Goal: Task Accomplishment & Management: Manage account settings

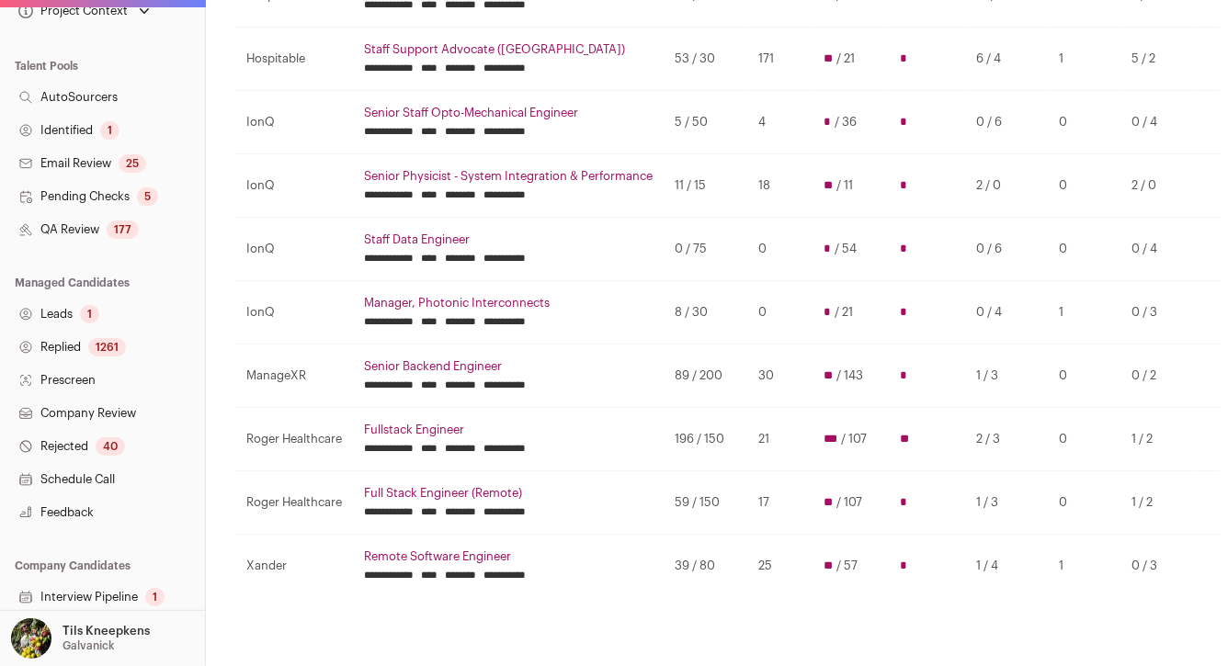
scroll to position [324, 0]
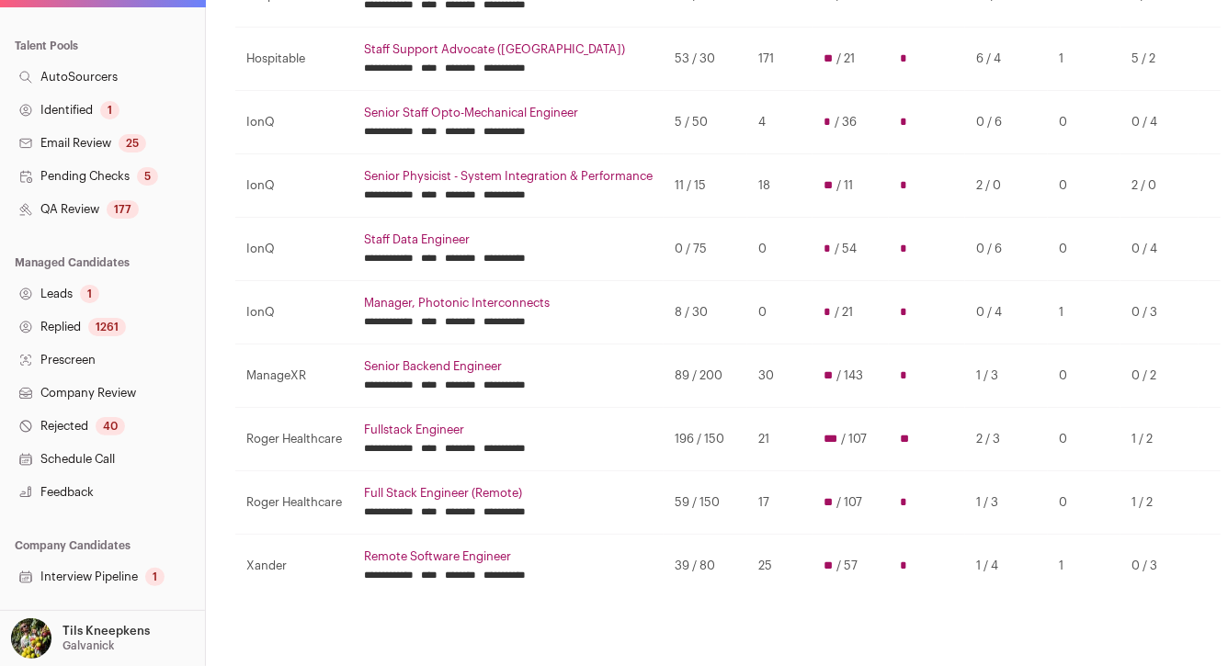
click at [124, 574] on link "Interview Pipeline 1" at bounding box center [102, 577] width 205 height 33
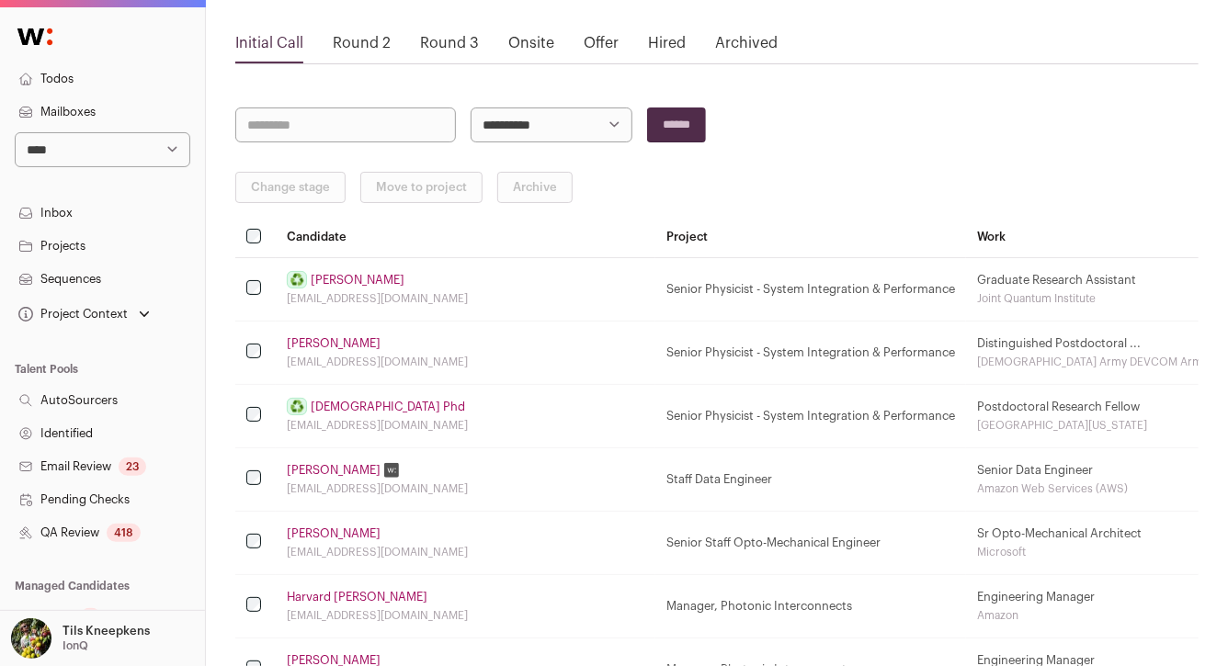
scroll to position [104, 0]
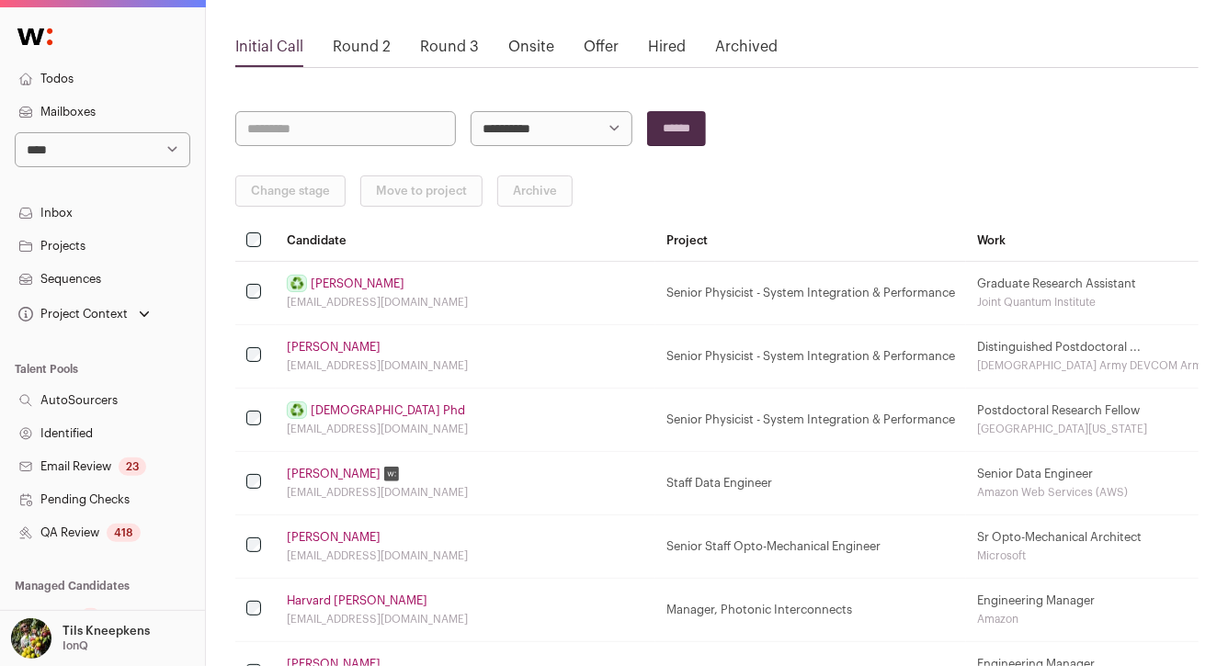
click at [508, 42] on link "Onsite" at bounding box center [531, 47] width 46 height 15
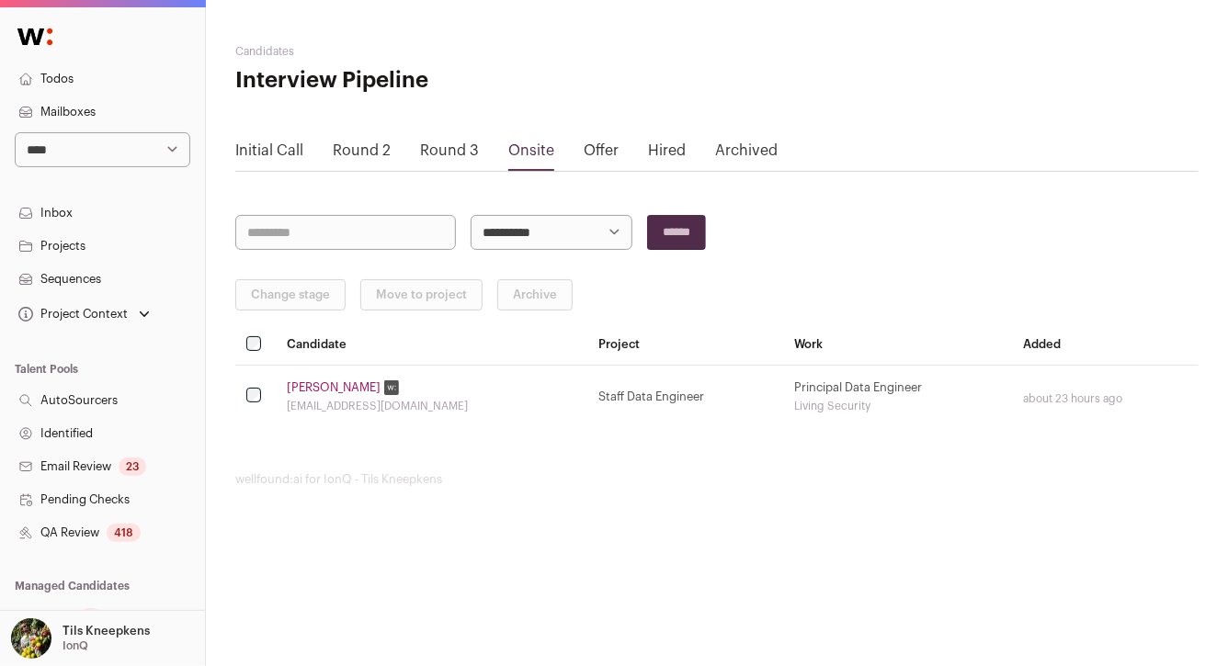
click at [336, 385] on link "Brandon Telle" at bounding box center [334, 387] width 94 height 15
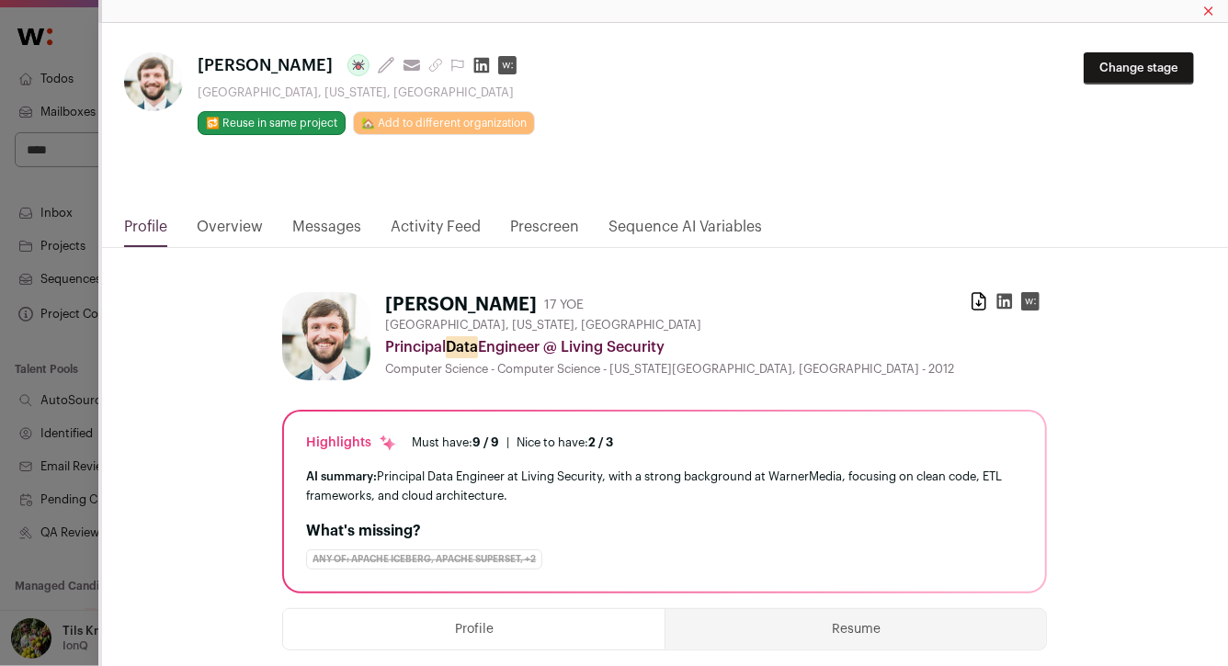
click at [253, 231] on link "Overview" at bounding box center [230, 231] width 66 height 31
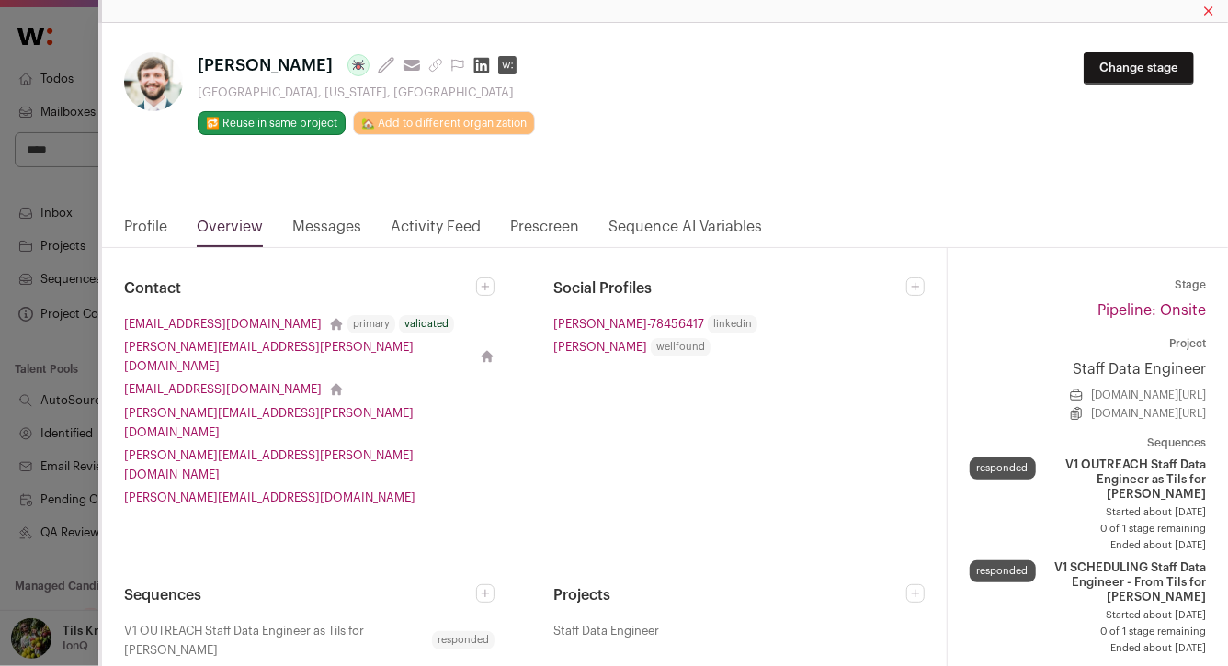
scroll to position [267, 0]
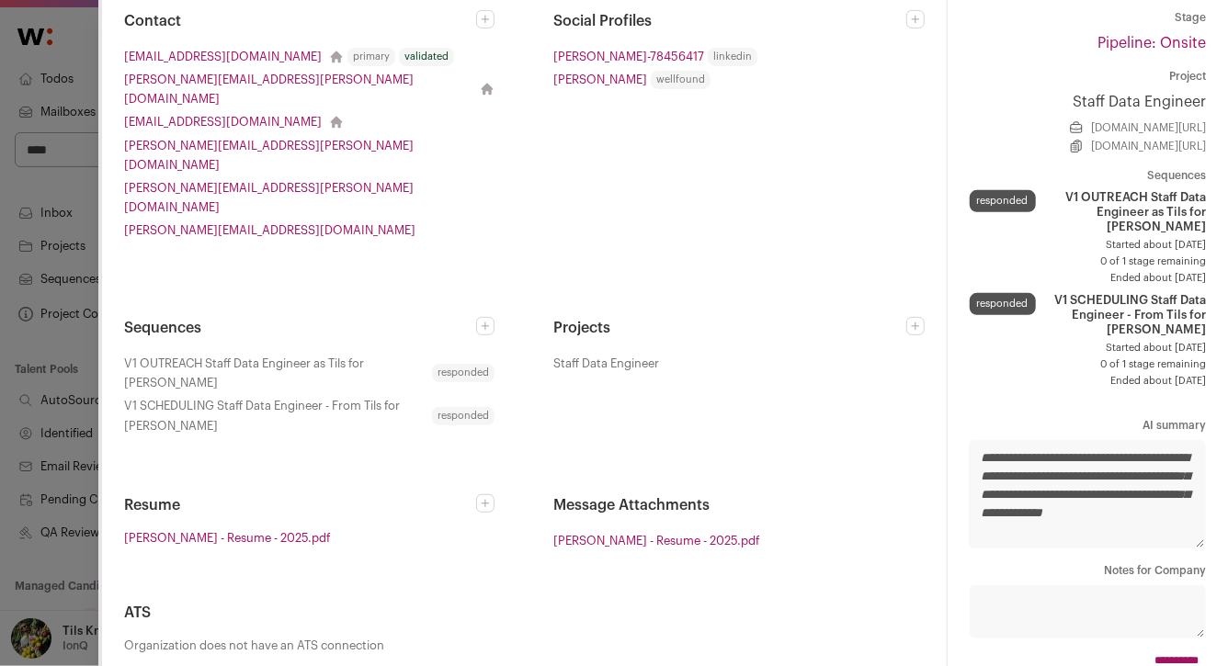
click at [52, 179] on div "**********" at bounding box center [614, 333] width 1228 height 666
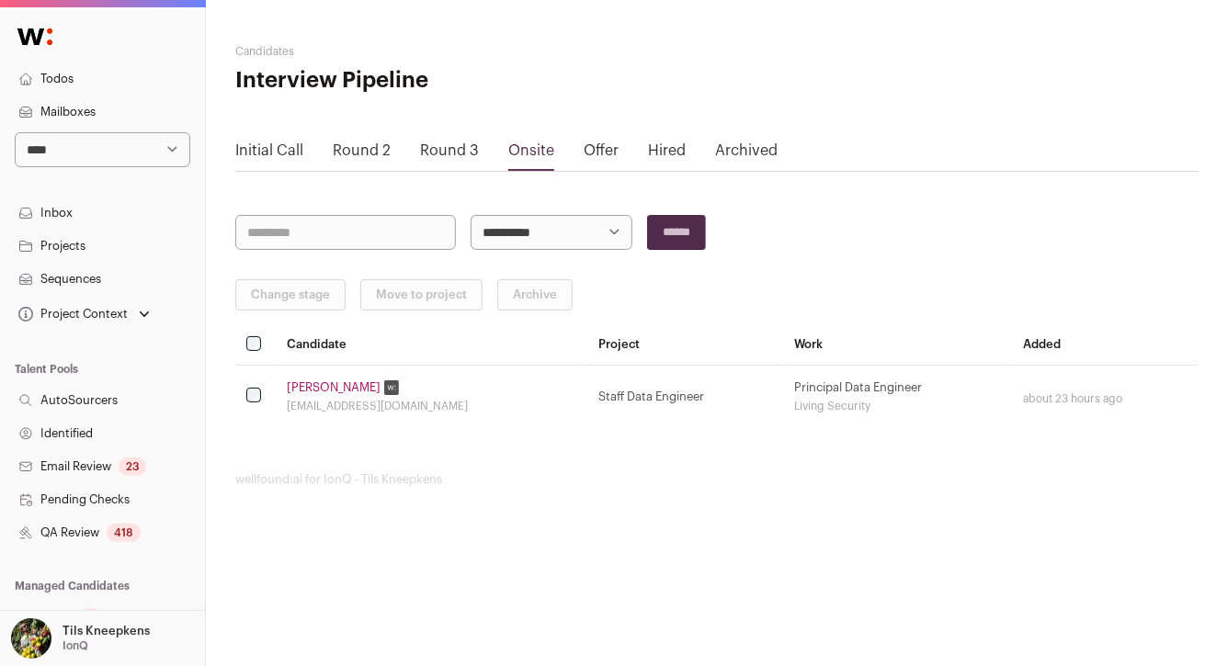
click at [117, 244] on link "Projects" at bounding box center [102, 246] width 205 height 33
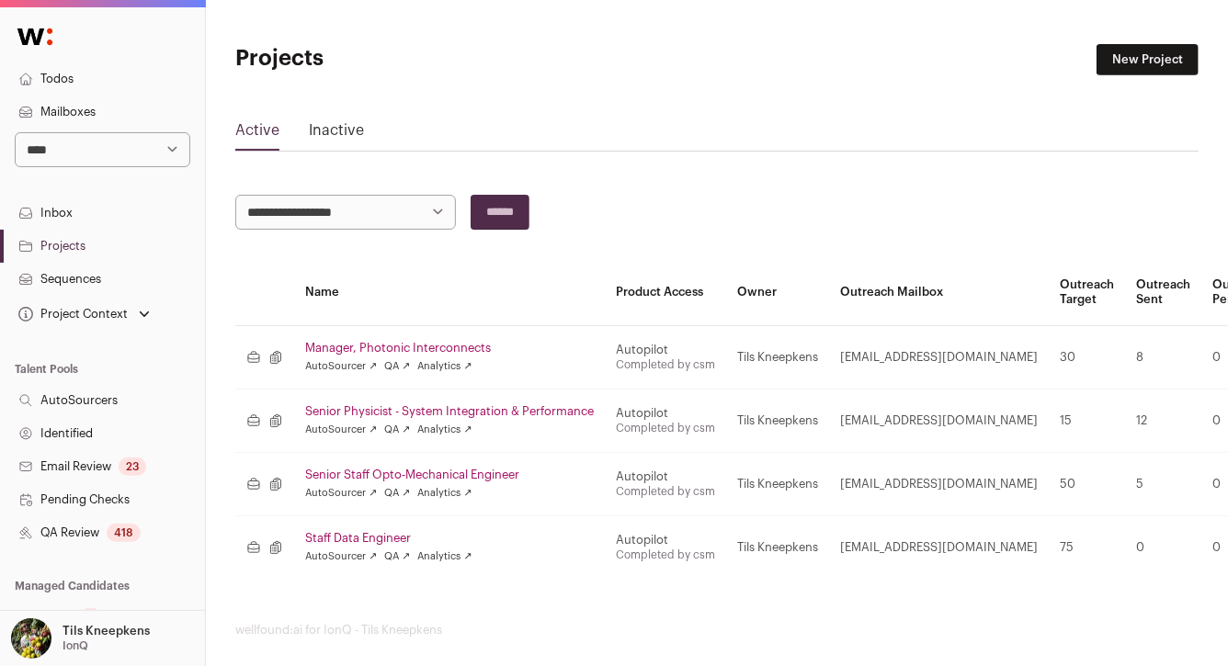
click at [357, 525] on td "Staff Data Engineer AutoSourcer ↗ QA ↗ Analytics ↗" at bounding box center [449, 547] width 311 height 63
click at [357, 527] on td "Staff Data Engineer AutoSourcer ↗ QA ↗ Analytics ↗" at bounding box center [449, 547] width 311 height 63
click at [355, 534] on link "Staff Data Engineer" at bounding box center [449, 538] width 289 height 15
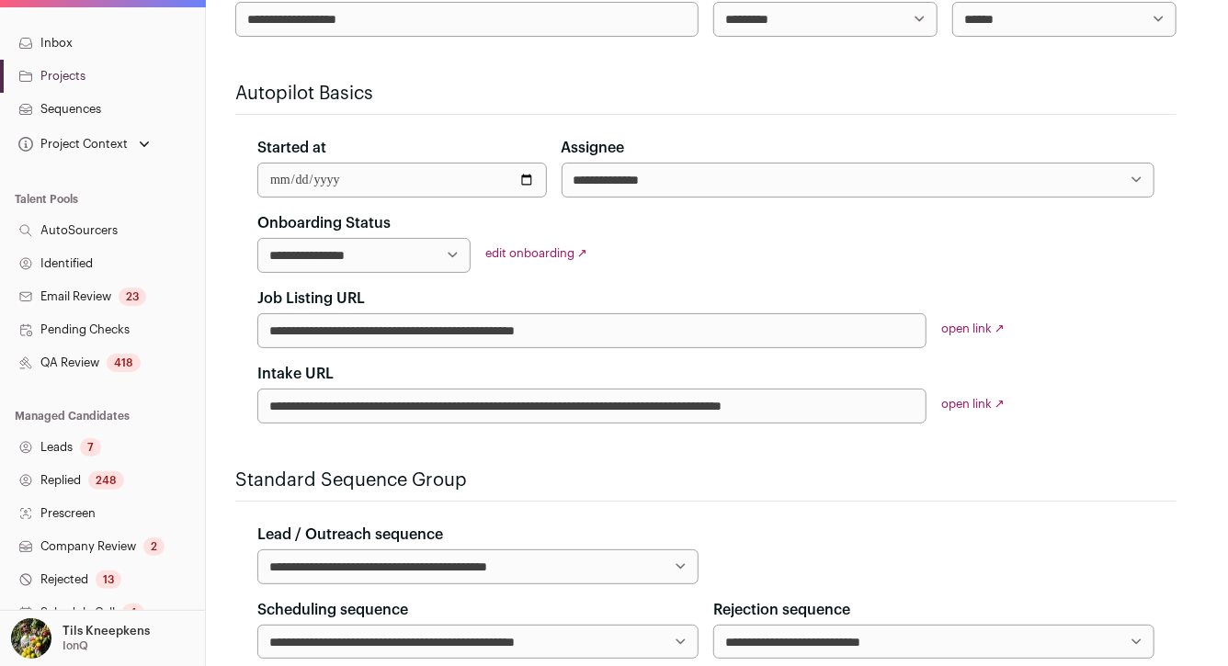
scroll to position [26, 0]
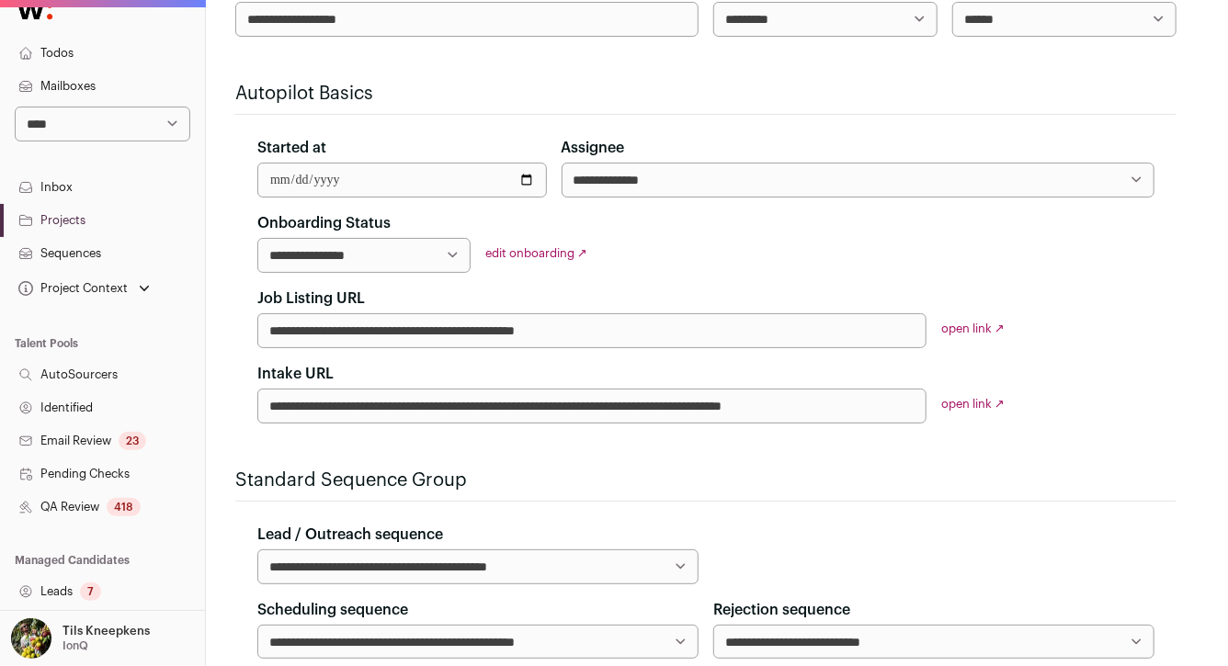
click at [87, 221] on link "Projects" at bounding box center [102, 220] width 205 height 33
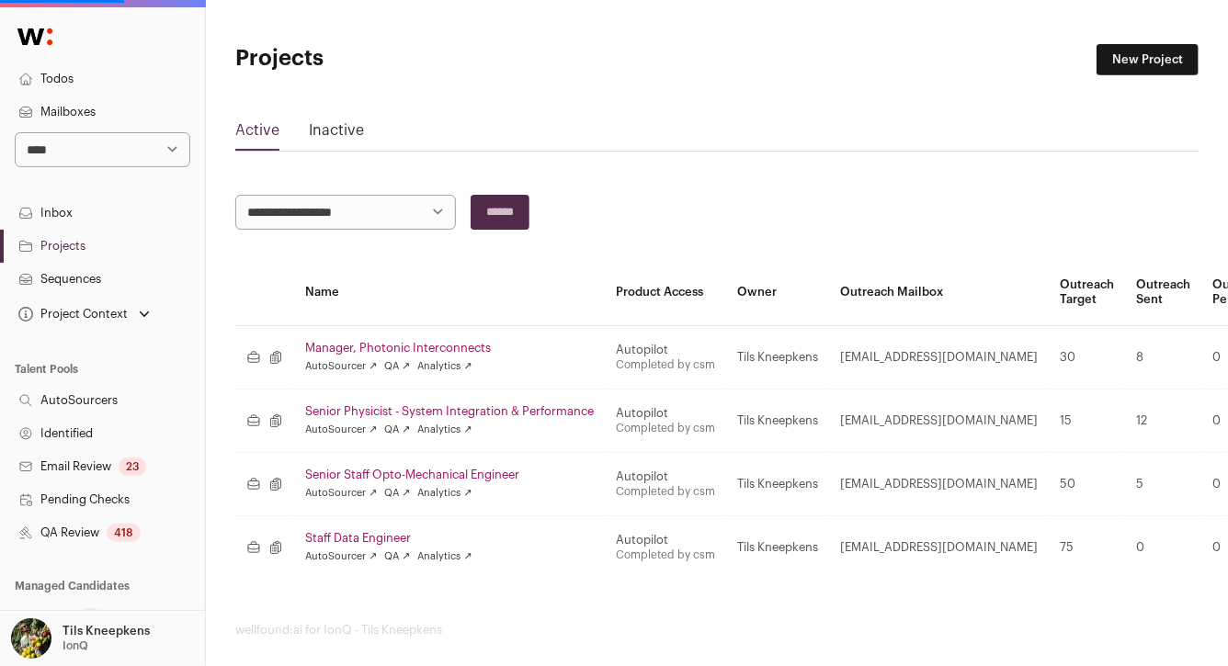
click at [337, 356] on div "Manager, Photonic Interconnects AutoSourcer ↗ QA ↗ Analytics ↗" at bounding box center [449, 357] width 289 height 33
click at [340, 346] on link "Manager, Photonic Interconnects" at bounding box center [449, 348] width 289 height 15
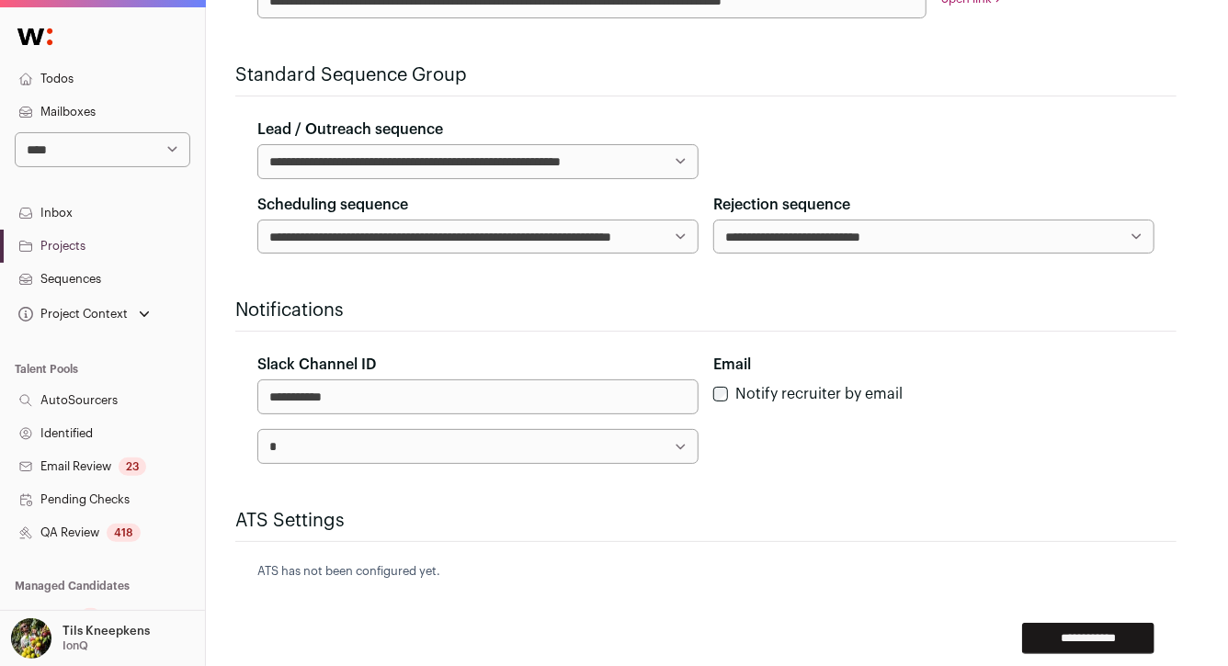
scroll to position [719, 0]
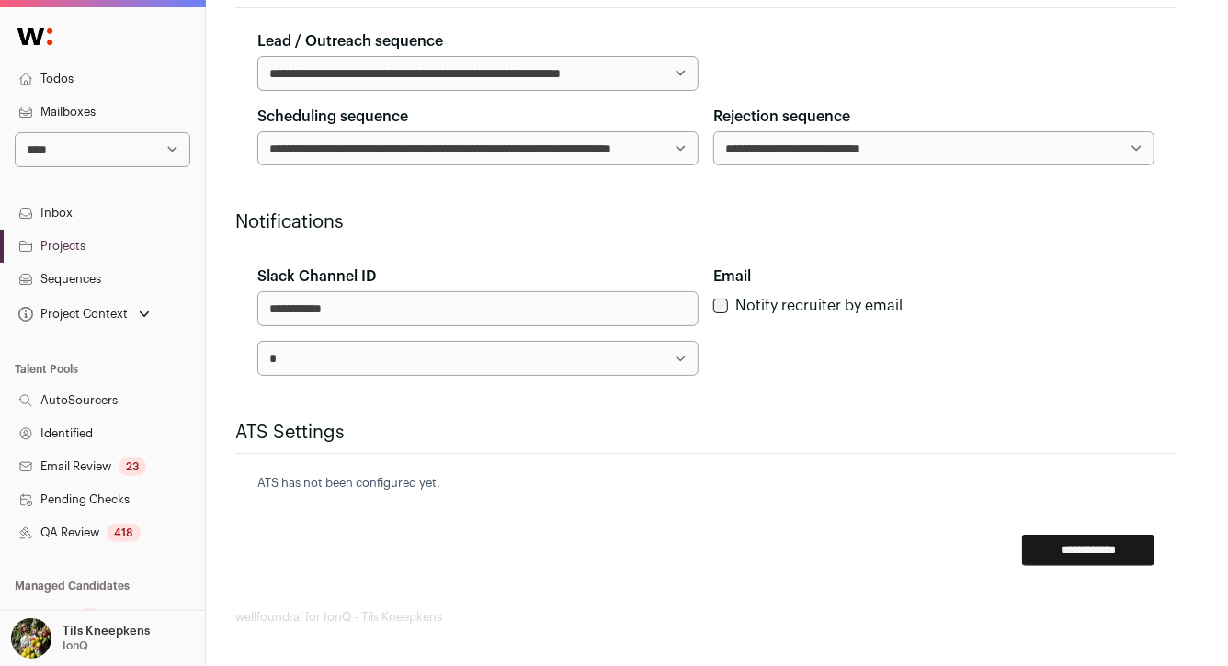
click at [334, 476] on p "ATS has not been configured yet." at bounding box center [705, 483] width 897 height 15
copy form "ATS has not been configured yet."
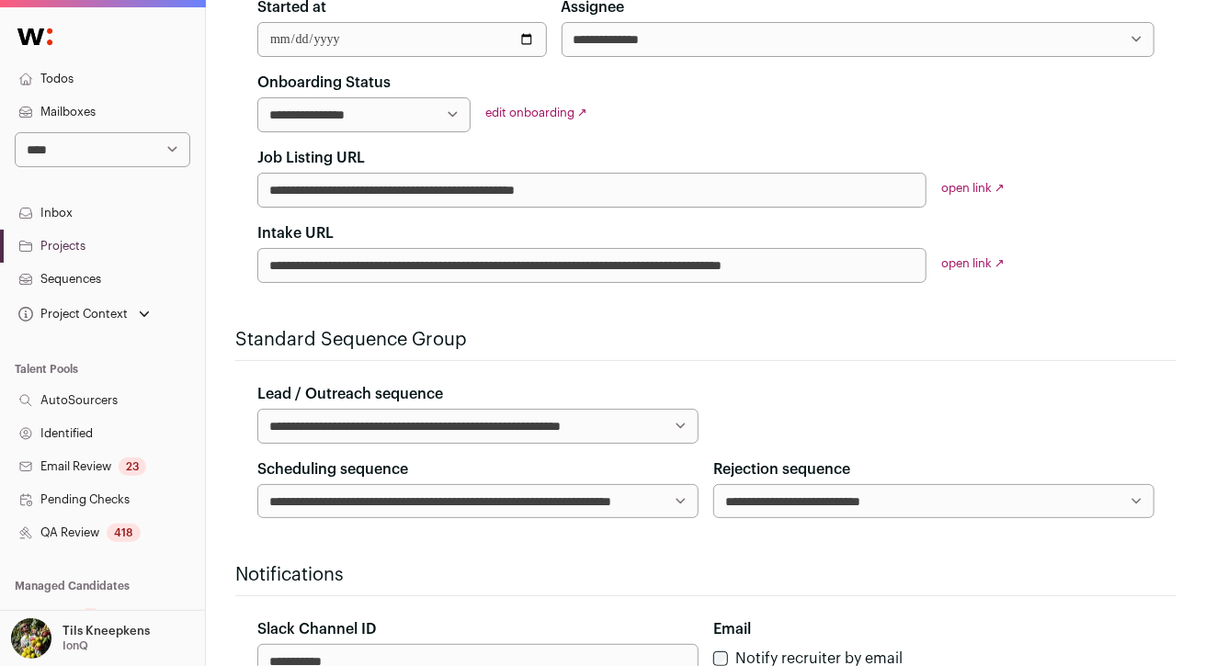
scroll to position [391, 0]
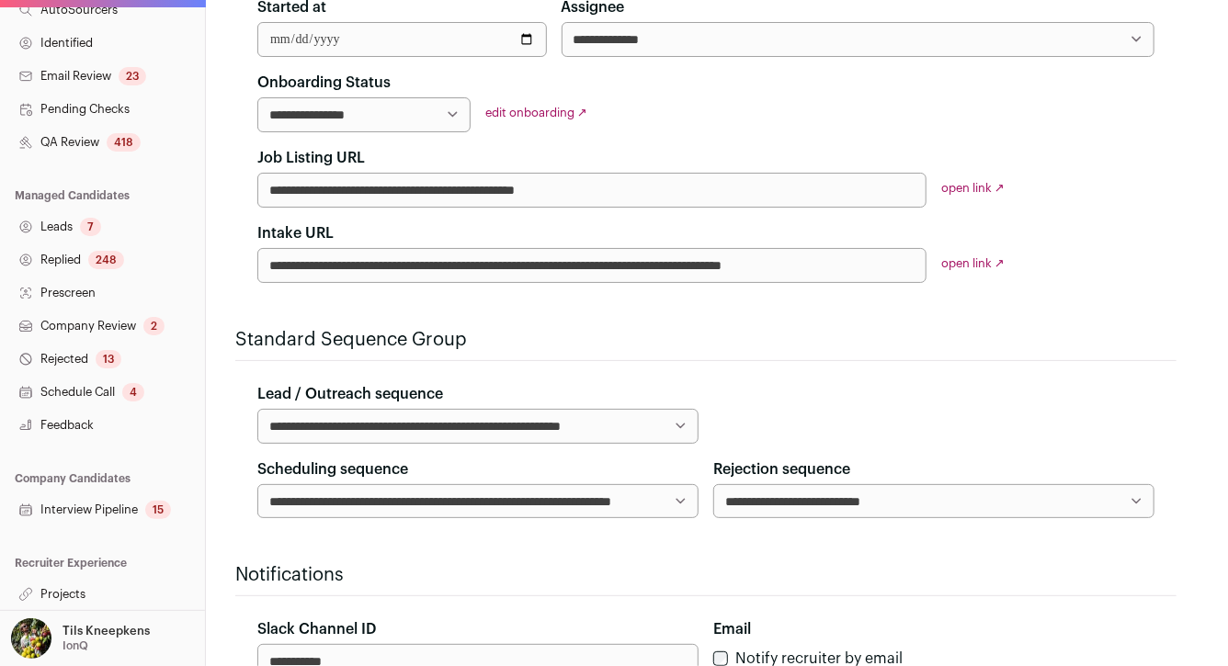
click at [144, 509] on link "Interview Pipeline 15" at bounding box center [102, 510] width 205 height 33
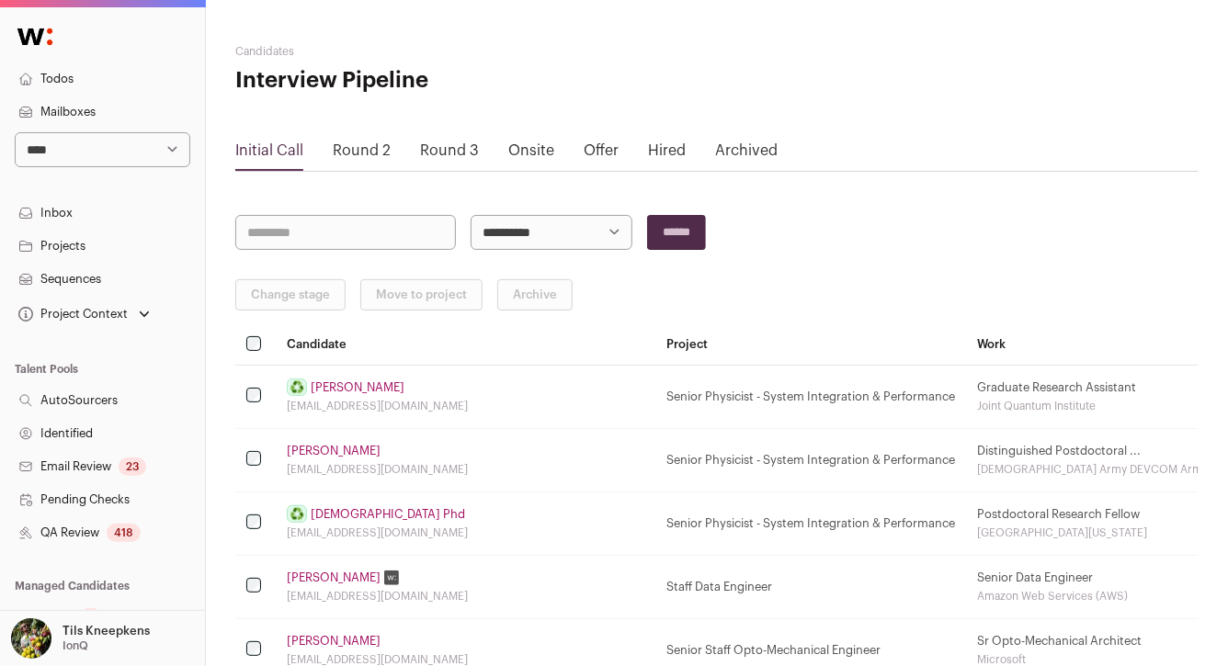
click at [466, 151] on link "Round 3" at bounding box center [449, 150] width 59 height 15
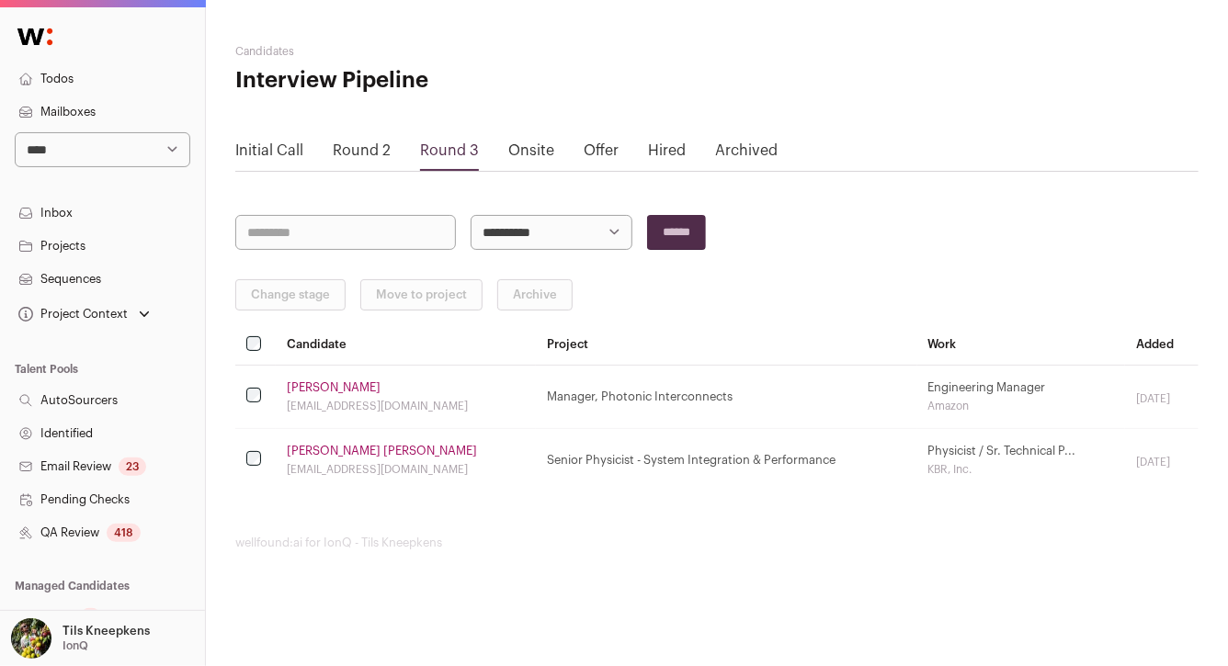
click at [607, 154] on link "Offer" at bounding box center [601, 150] width 35 height 15
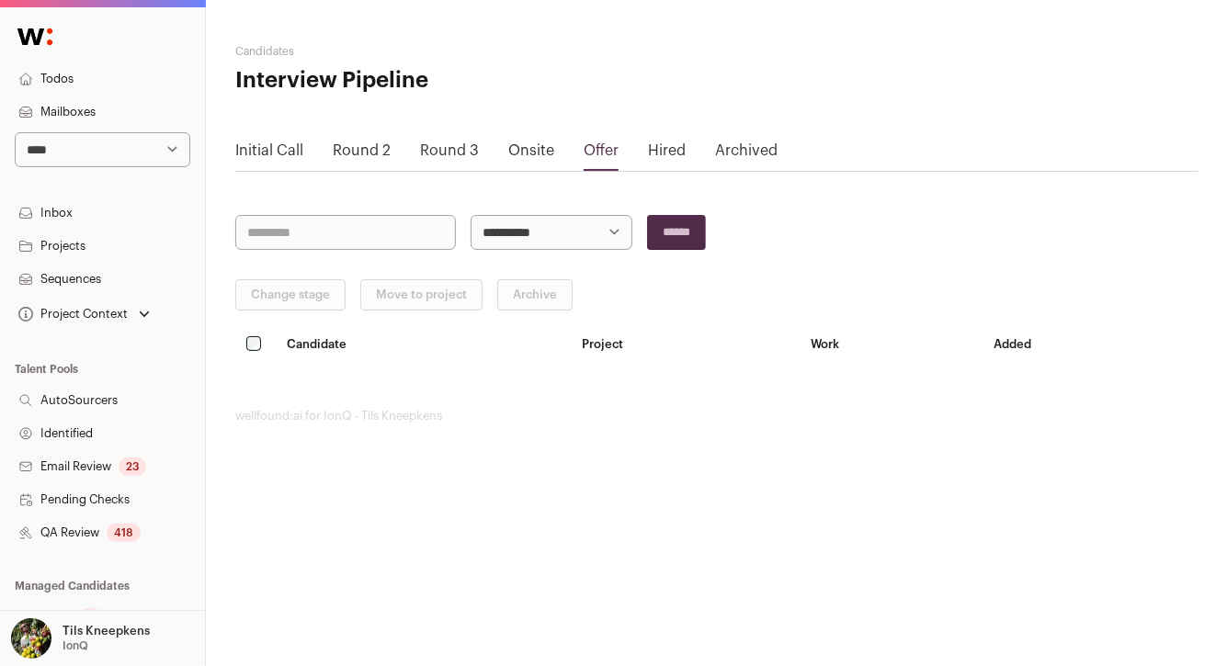
click at [667, 151] on link "Hired" at bounding box center [667, 150] width 38 height 15
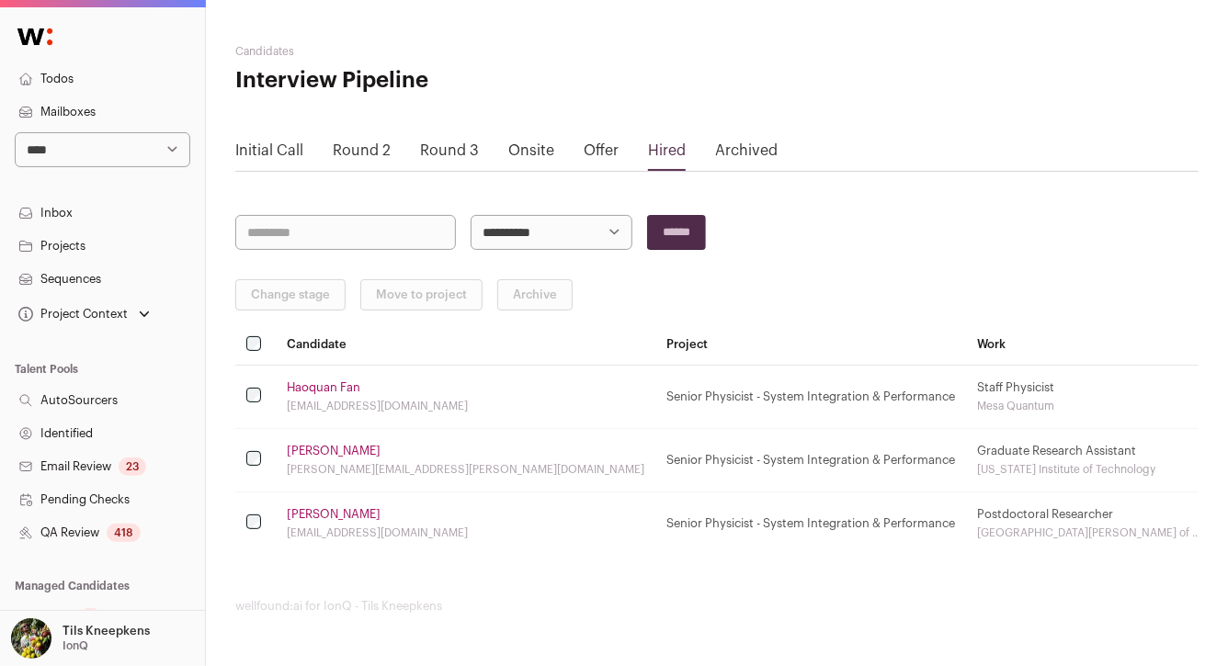
click at [453, 148] on link "Round 3" at bounding box center [449, 150] width 59 height 15
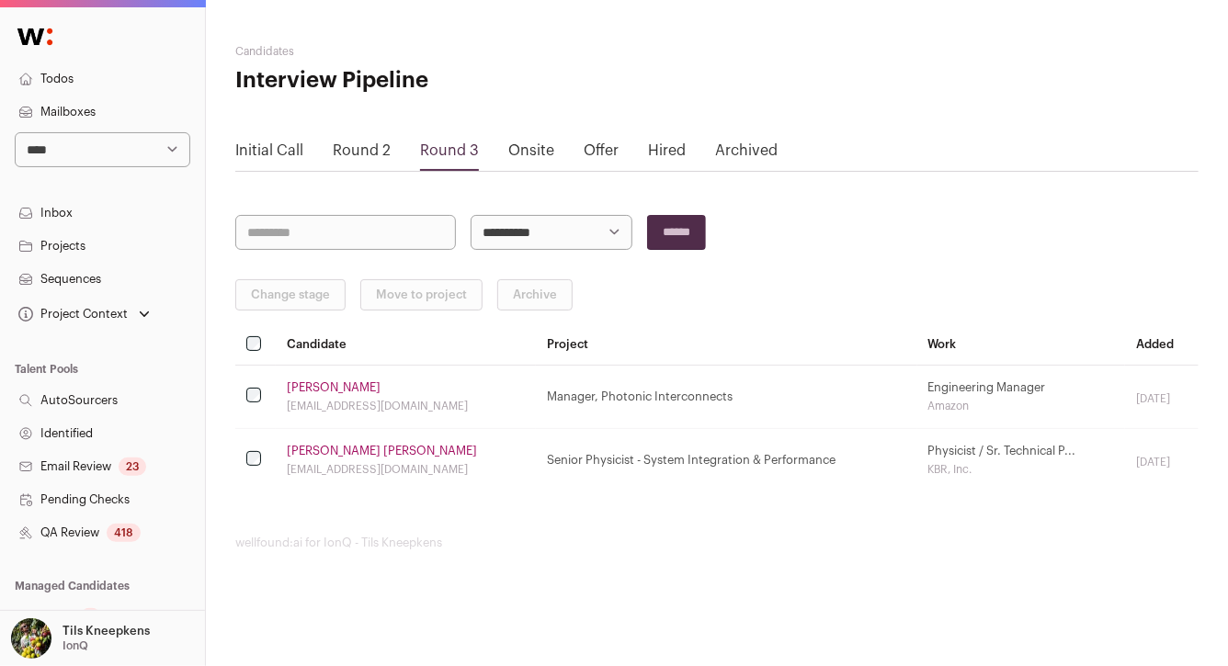
click at [652, 149] on link "Hired" at bounding box center [667, 150] width 38 height 15
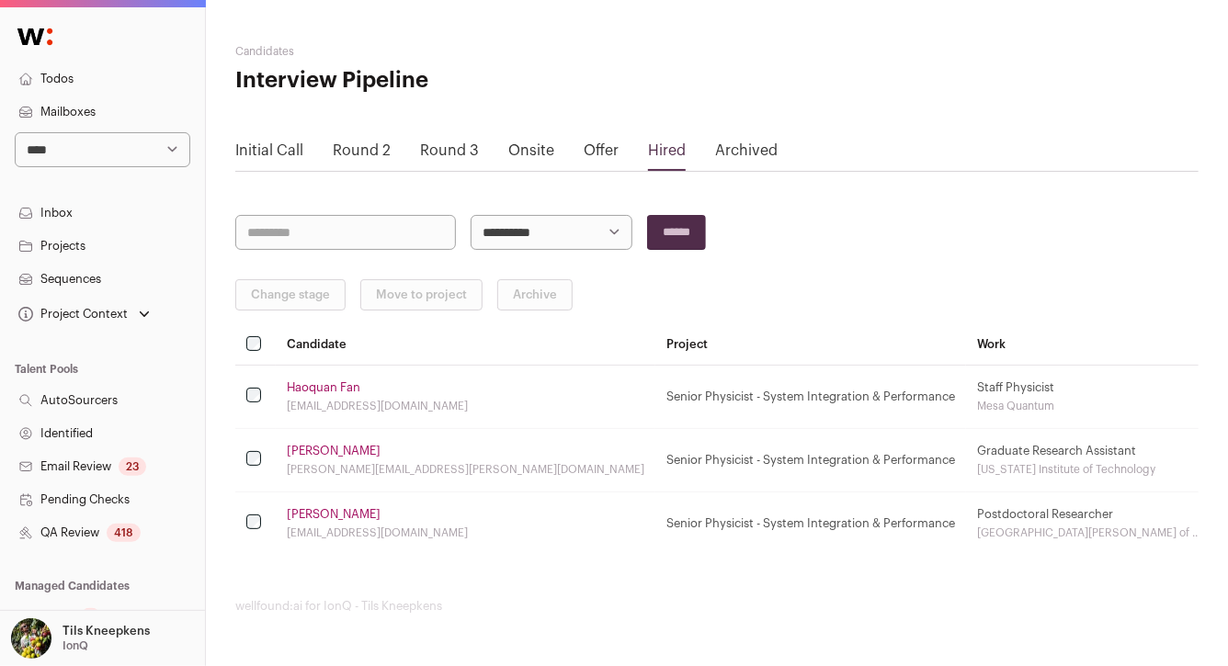
click at [453, 150] on link "Round 3" at bounding box center [449, 150] width 59 height 15
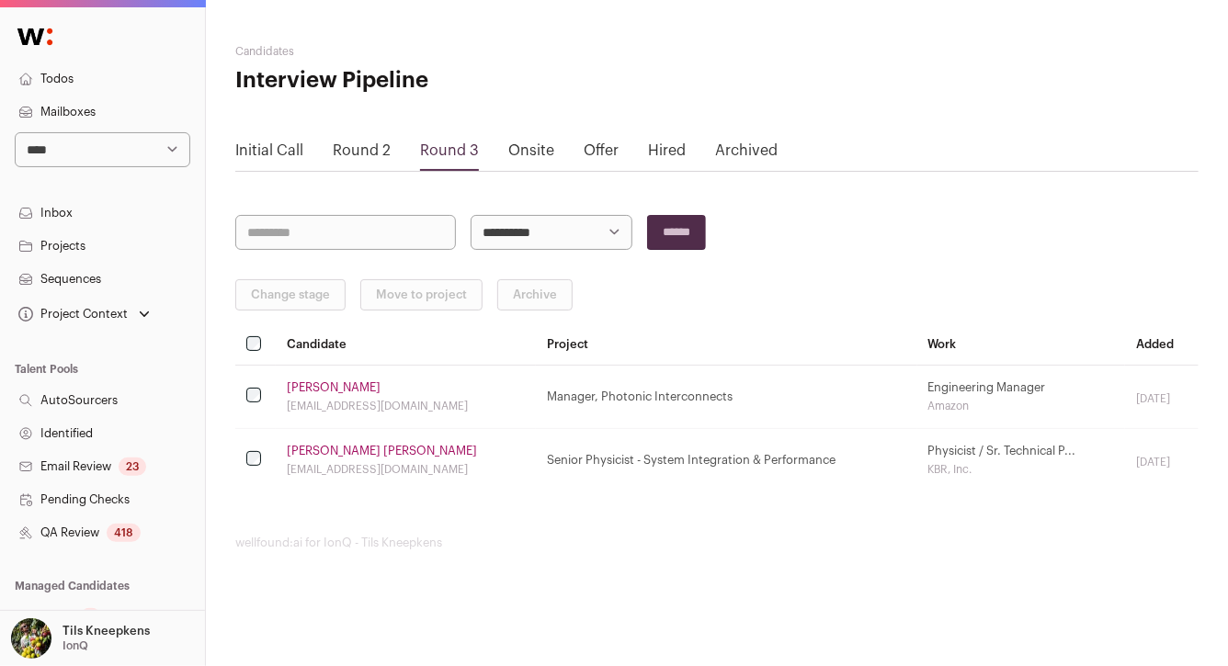
click at [729, 153] on link "Archived" at bounding box center [746, 150] width 62 height 15
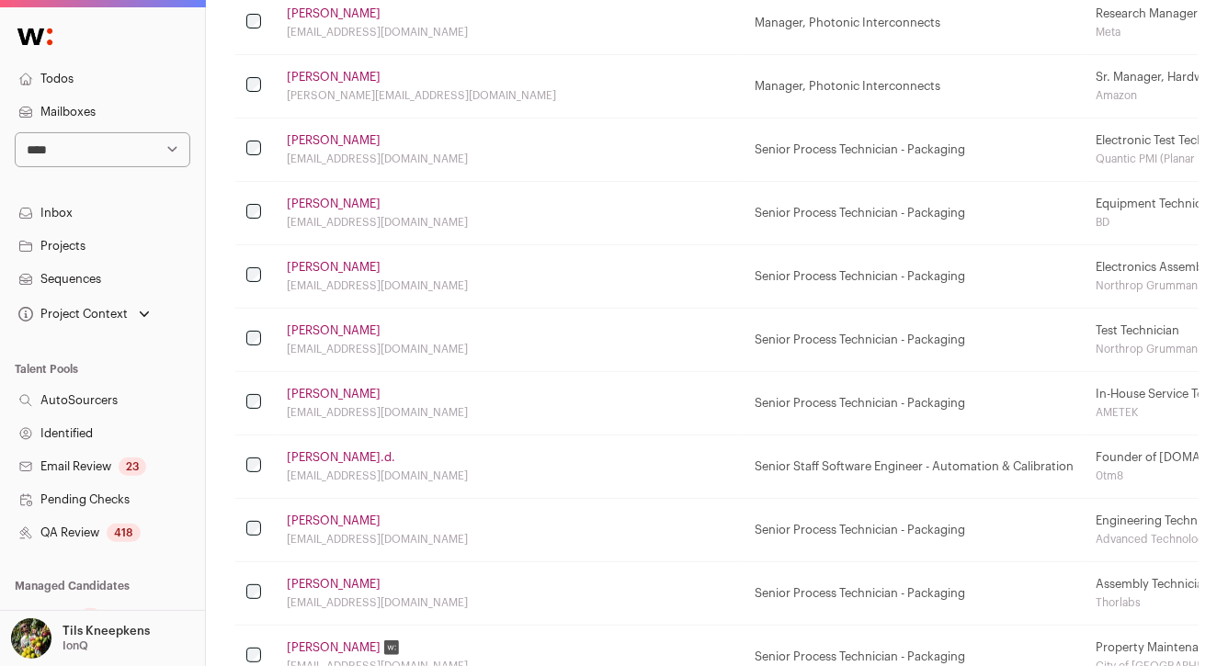
scroll to position [212, 0]
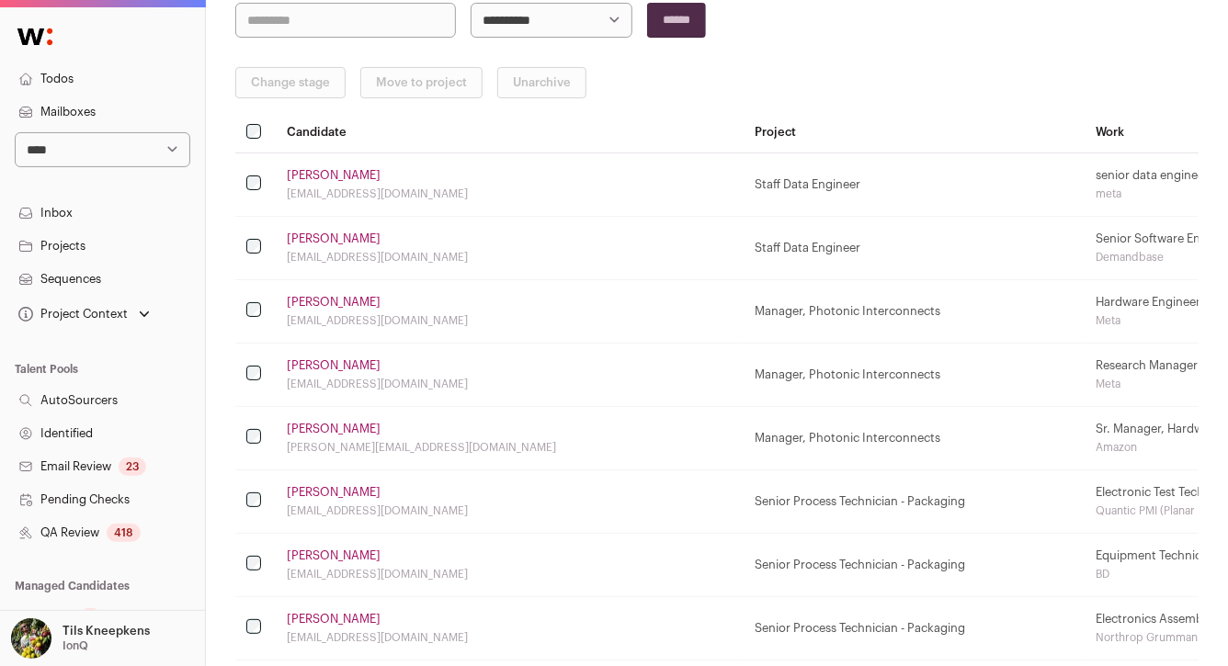
click at [337, 233] on link "Kyle Peruski" at bounding box center [334, 239] width 94 height 15
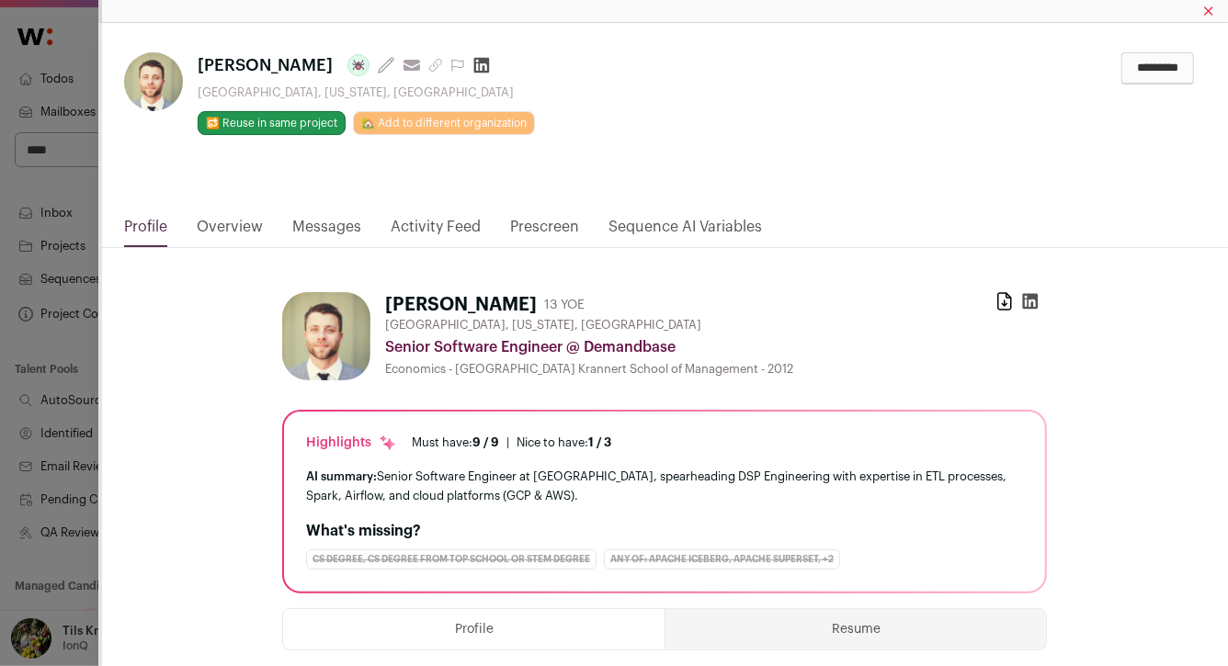
click at [467, 229] on link "Activity Feed" at bounding box center [436, 231] width 90 height 31
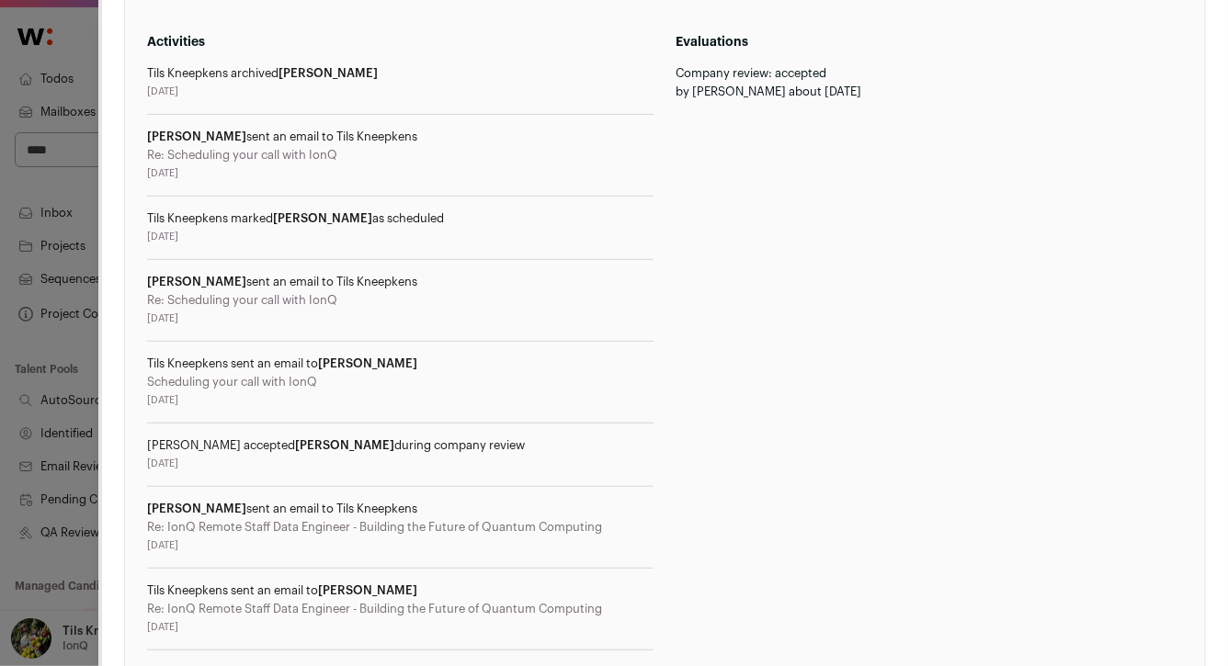
scroll to position [101, 0]
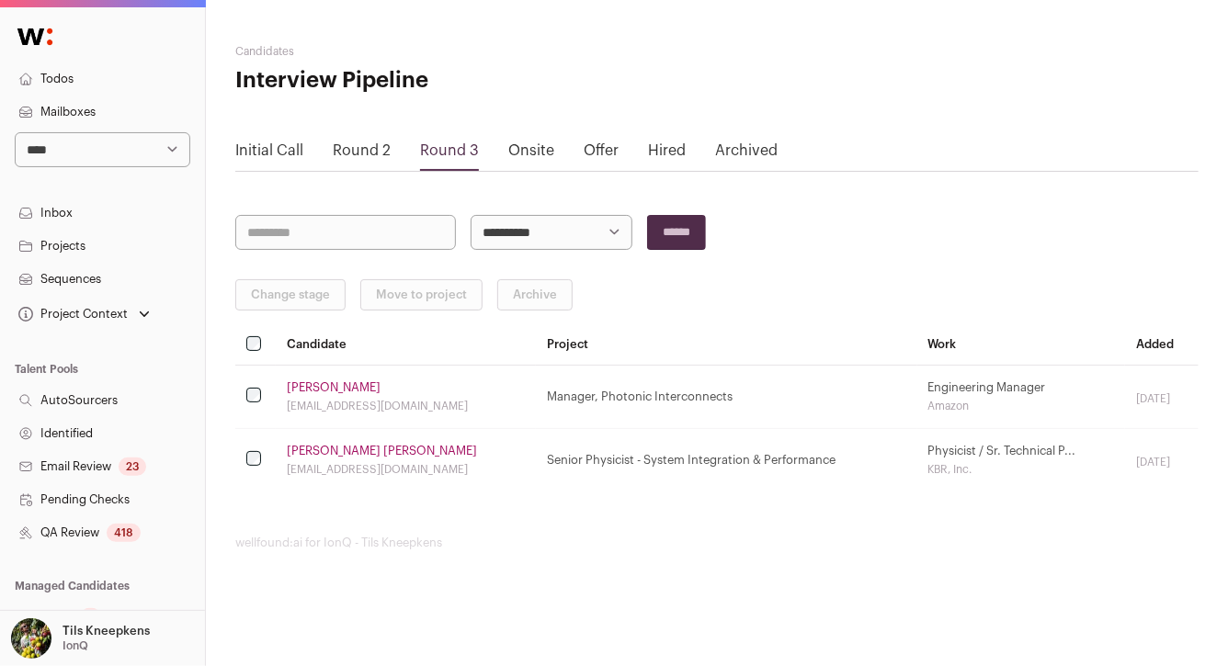
click at [383, 453] on link "Edward Carlo Samson" at bounding box center [382, 451] width 190 height 15
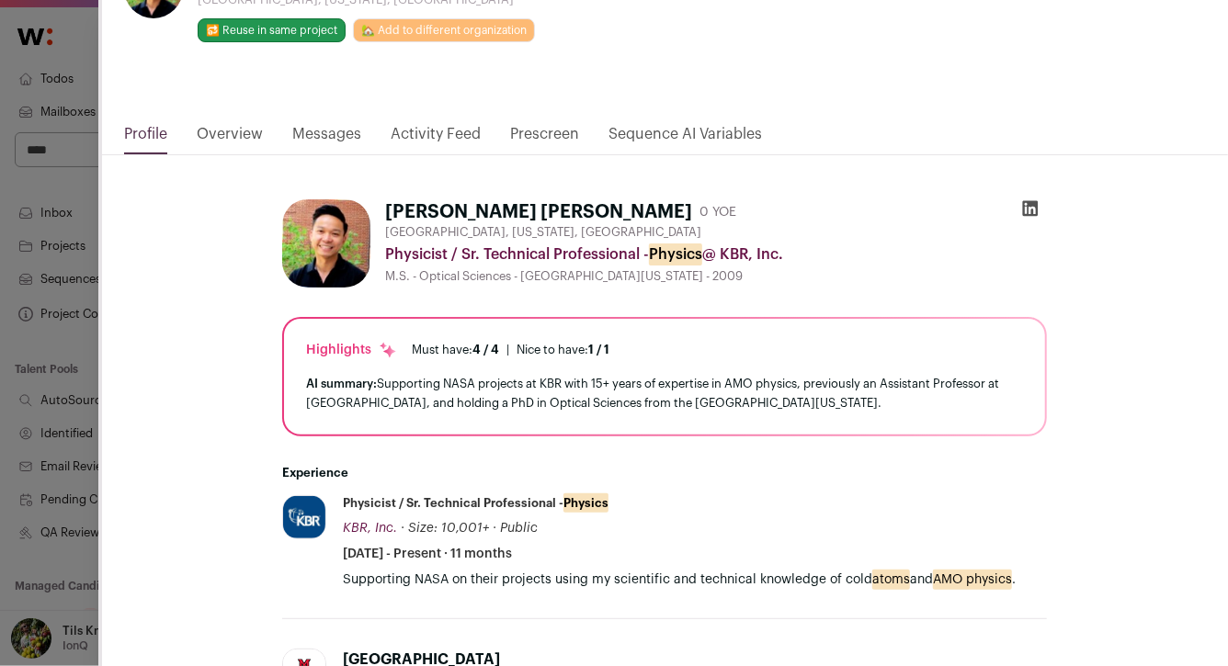
scroll to position [11, 0]
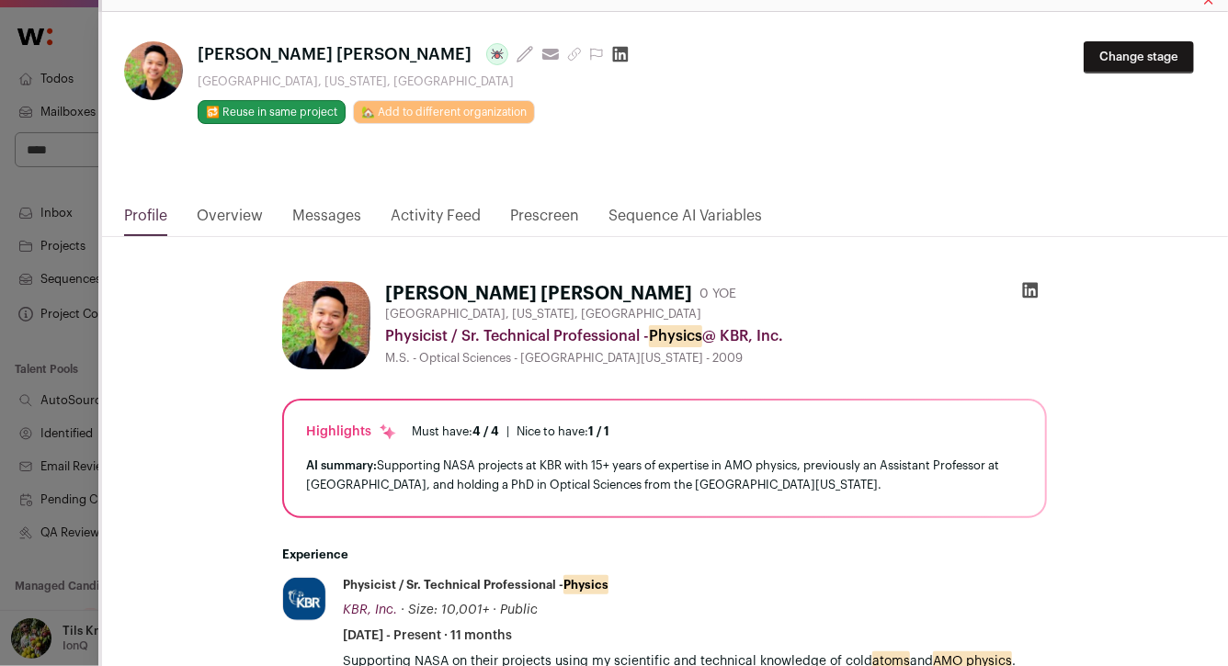
click at [442, 200] on div "**********" at bounding box center [665, 108] width 1126 height 193
click at [440, 208] on link "Activity Feed" at bounding box center [436, 220] width 90 height 31
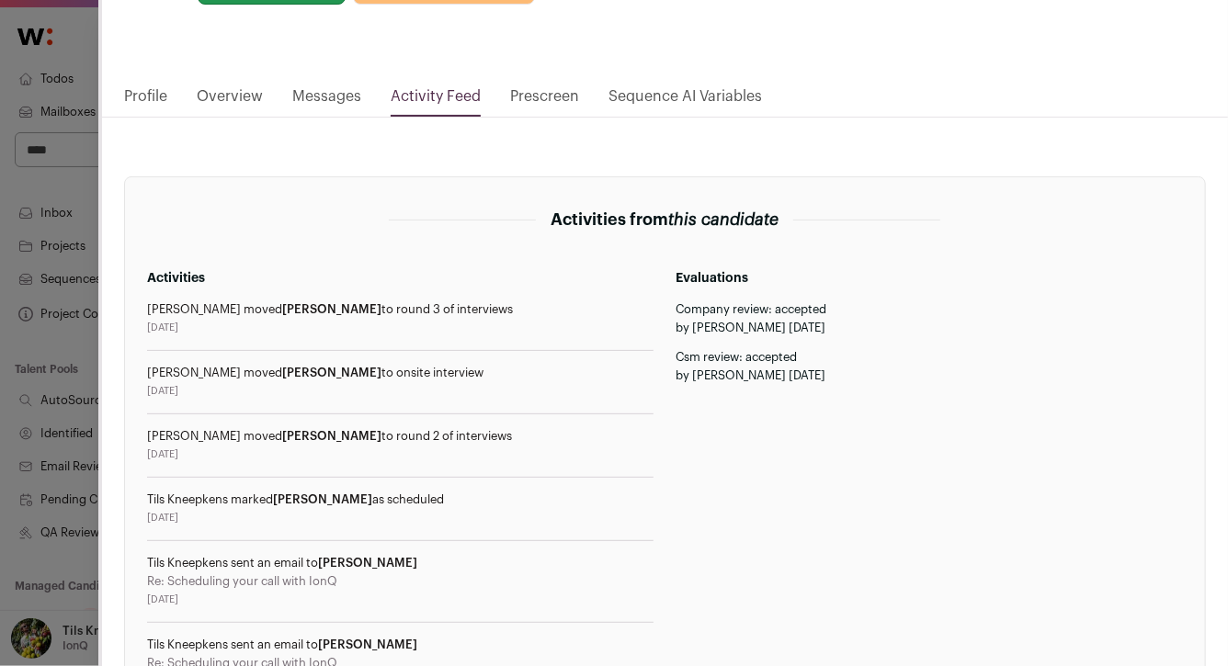
scroll to position [133, 0]
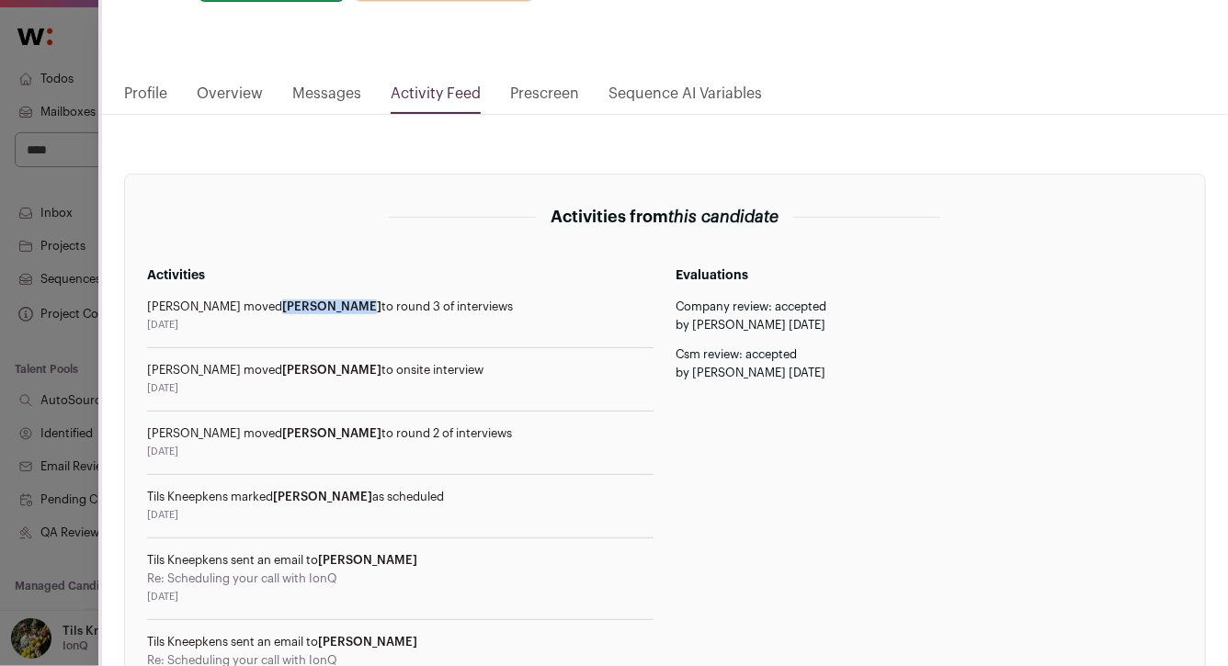
drag, startPoint x: 320, startPoint y: 308, endPoint x: 248, endPoint y: 307, distance: 71.7
click at [282, 307] on span "Edward Carlo" at bounding box center [331, 307] width 99 height 12
copy span "Edward Carlo"
click at [458, 306] on div "Peter Britt moved Edward Carlo to round 3 of interviews" at bounding box center [400, 307] width 507 height 15
drag, startPoint x: 465, startPoint y: 306, endPoint x: 210, endPoint y: 305, distance: 254.6
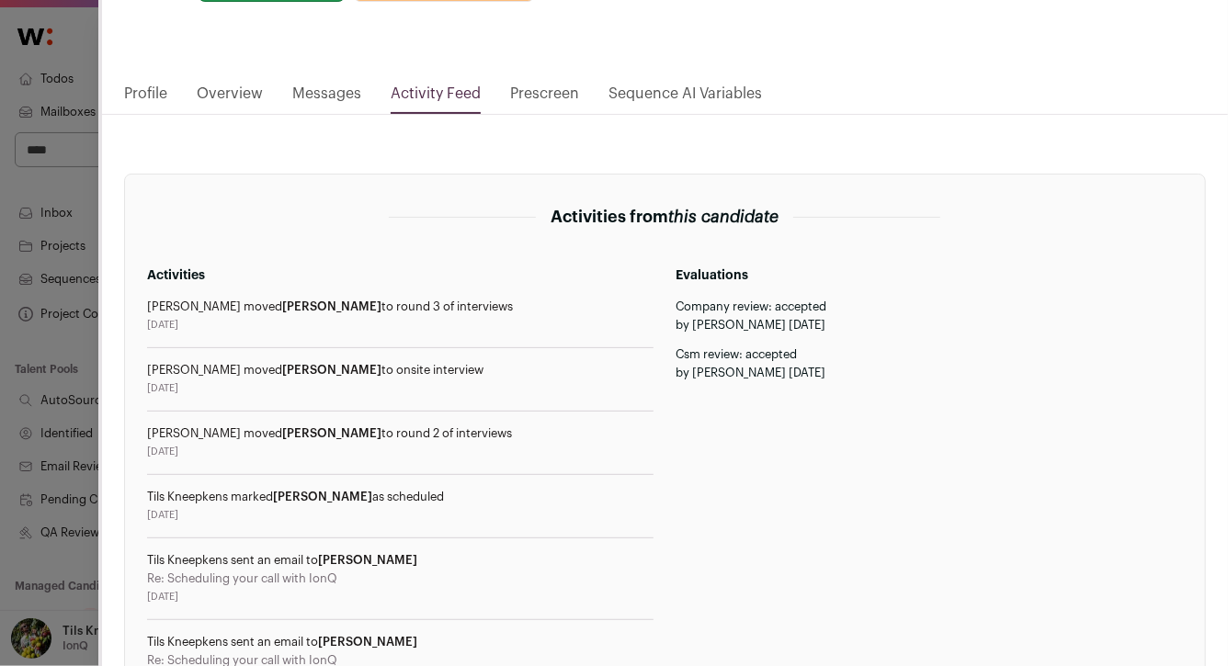
click at [210, 305] on div "Peter Britt moved Edward Carlo to round 3 of interviews" at bounding box center [400, 307] width 507 height 15
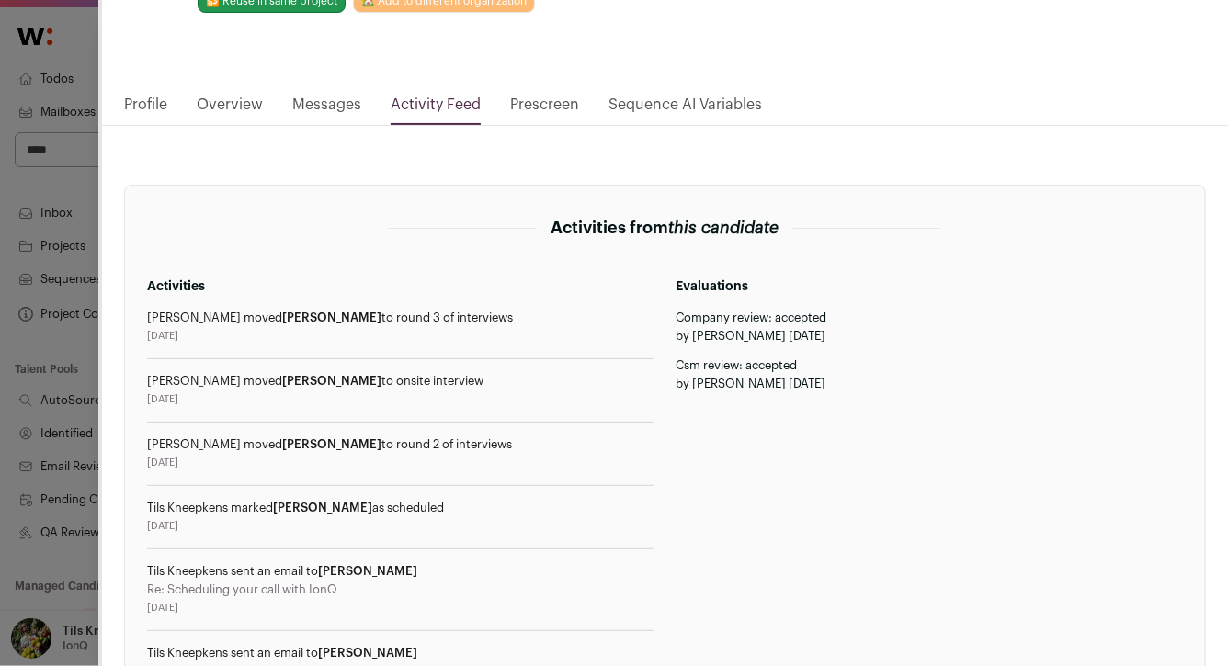
scroll to position [0, 0]
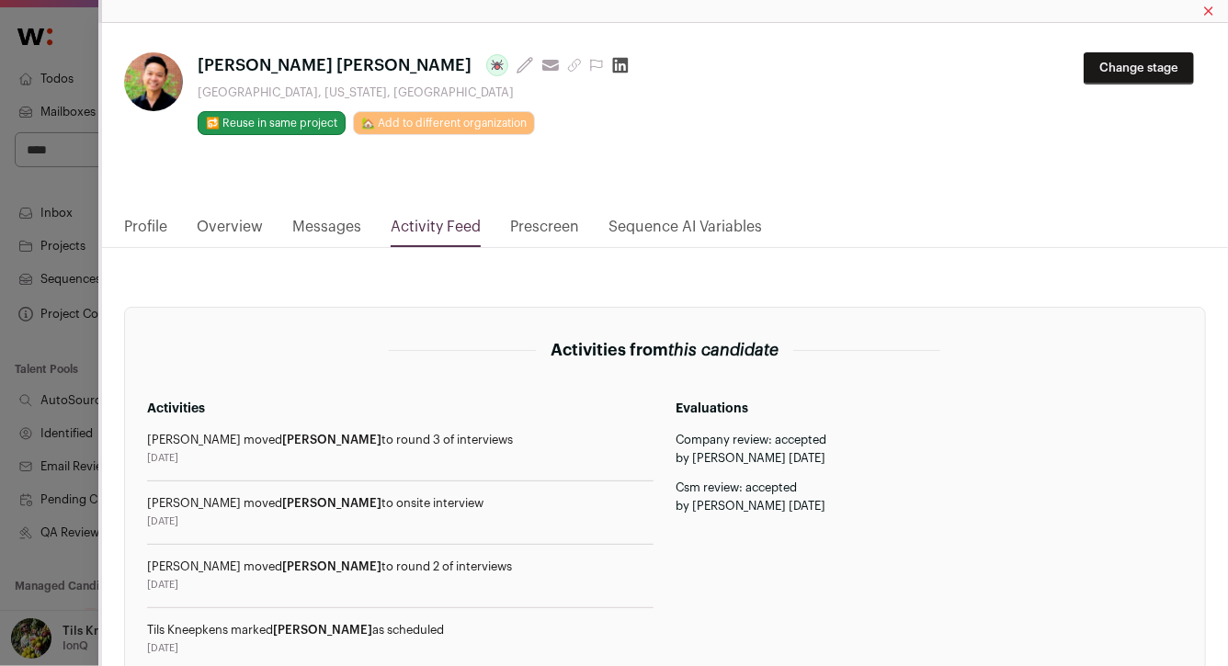
click at [1210, 6] on icon "Close modal" at bounding box center [1208, 11] width 9 height 22
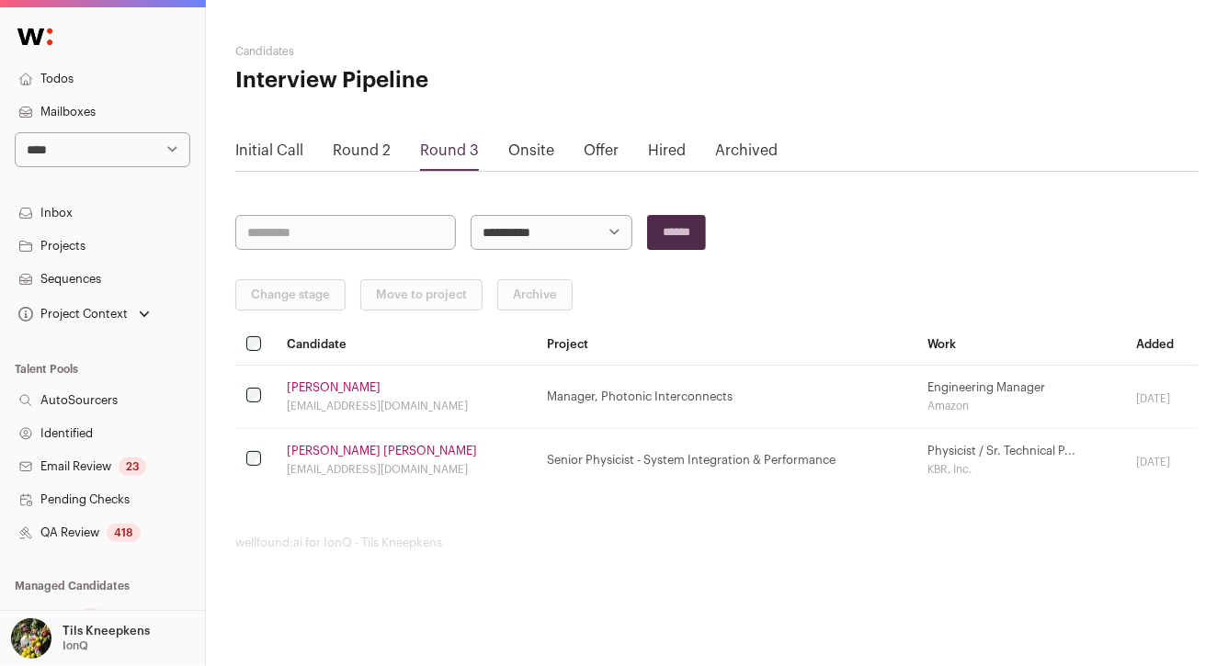
click at [382, 148] on link "Round 2" at bounding box center [362, 150] width 58 height 15
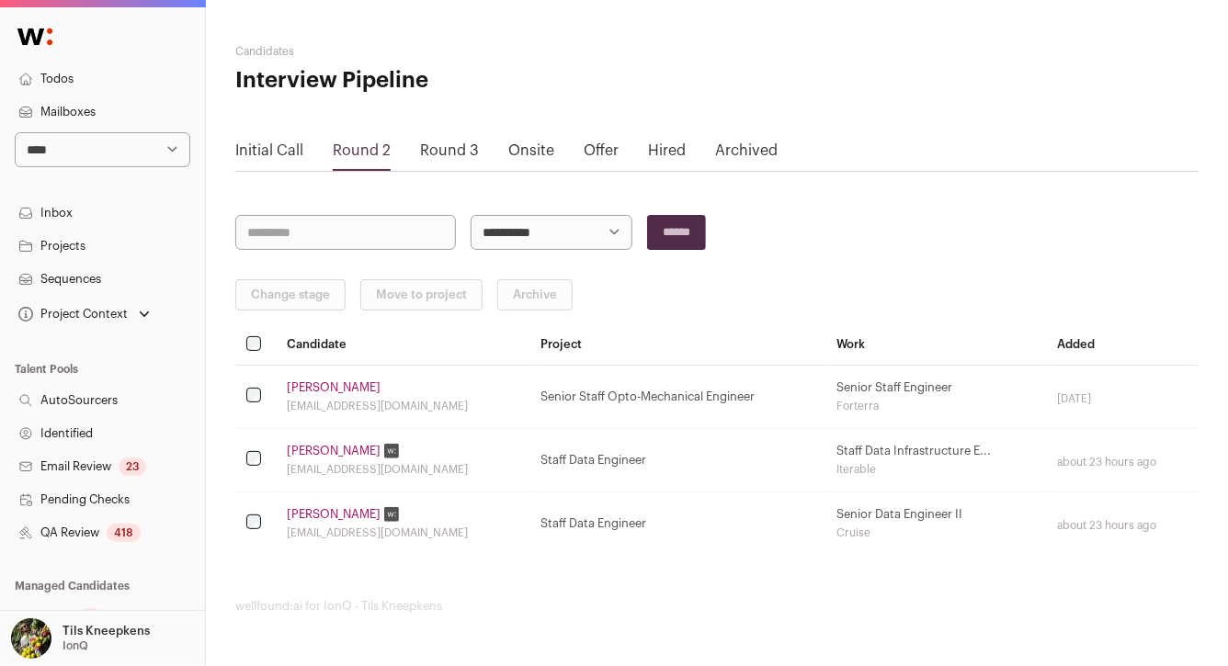
click at [527, 157] on div "Onsite" at bounding box center [531, 155] width 46 height 31
click at [527, 144] on link "Onsite" at bounding box center [531, 150] width 46 height 15
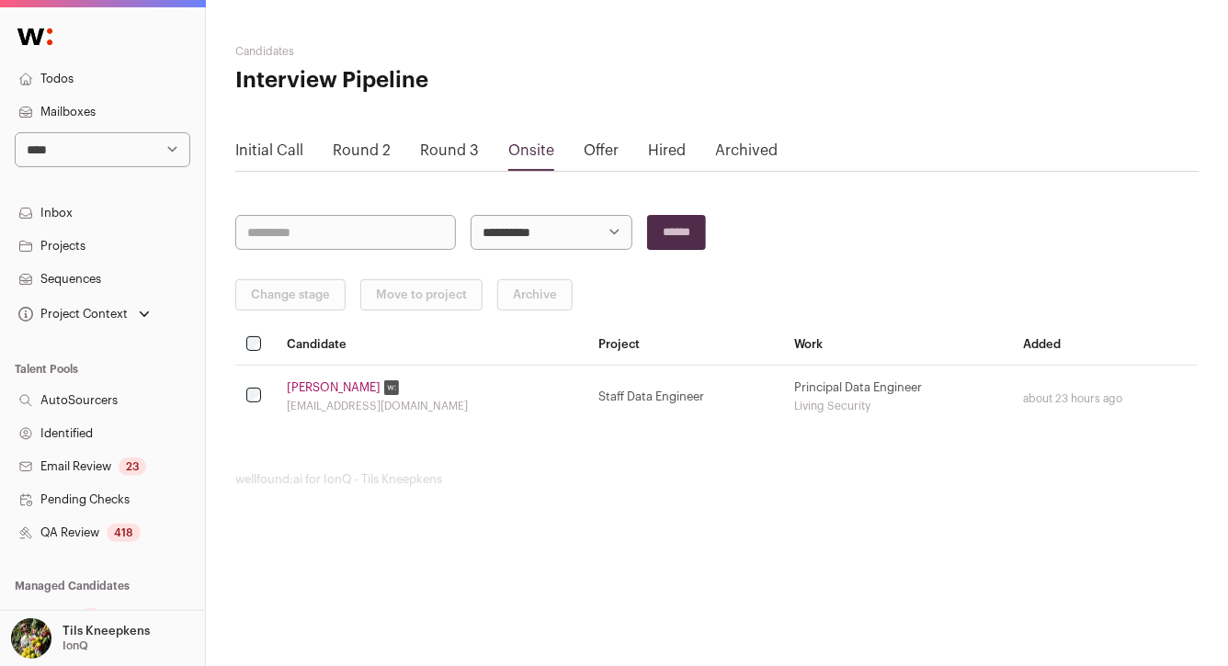
click at [344, 379] on td "Brandon Telle brandontelle@gmail.com" at bounding box center [432, 396] width 312 height 63
click at [343, 380] on link "Brandon Telle" at bounding box center [334, 387] width 94 height 15
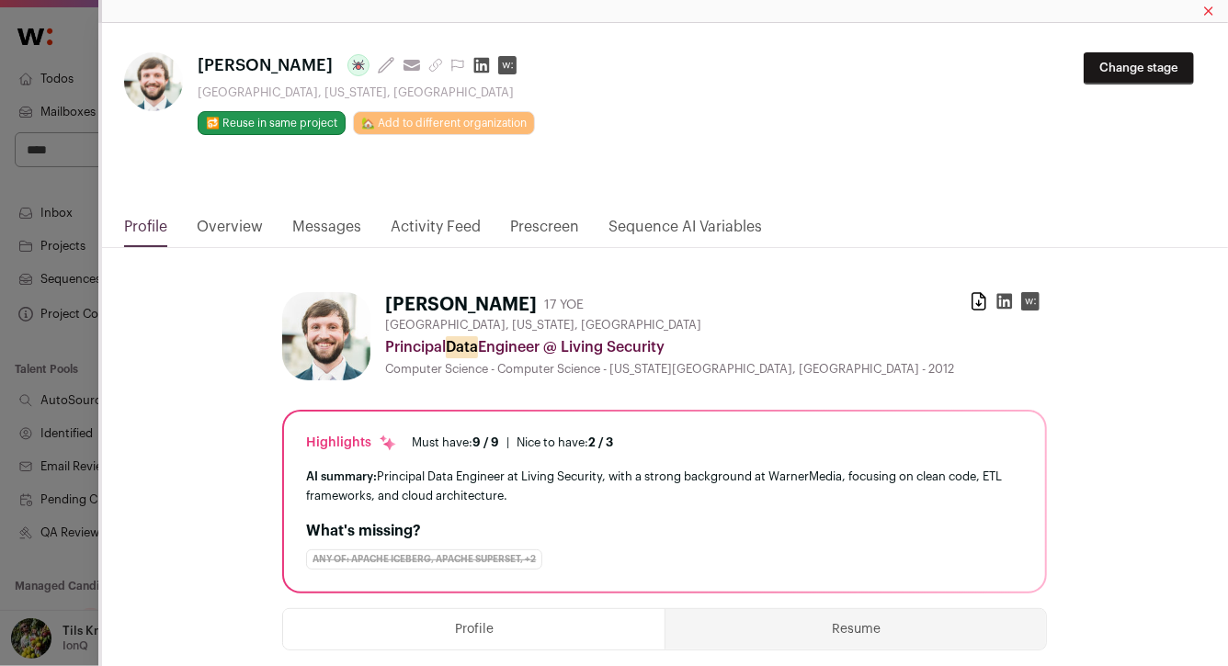
click at [403, 232] on link "Activity Feed" at bounding box center [436, 231] width 90 height 31
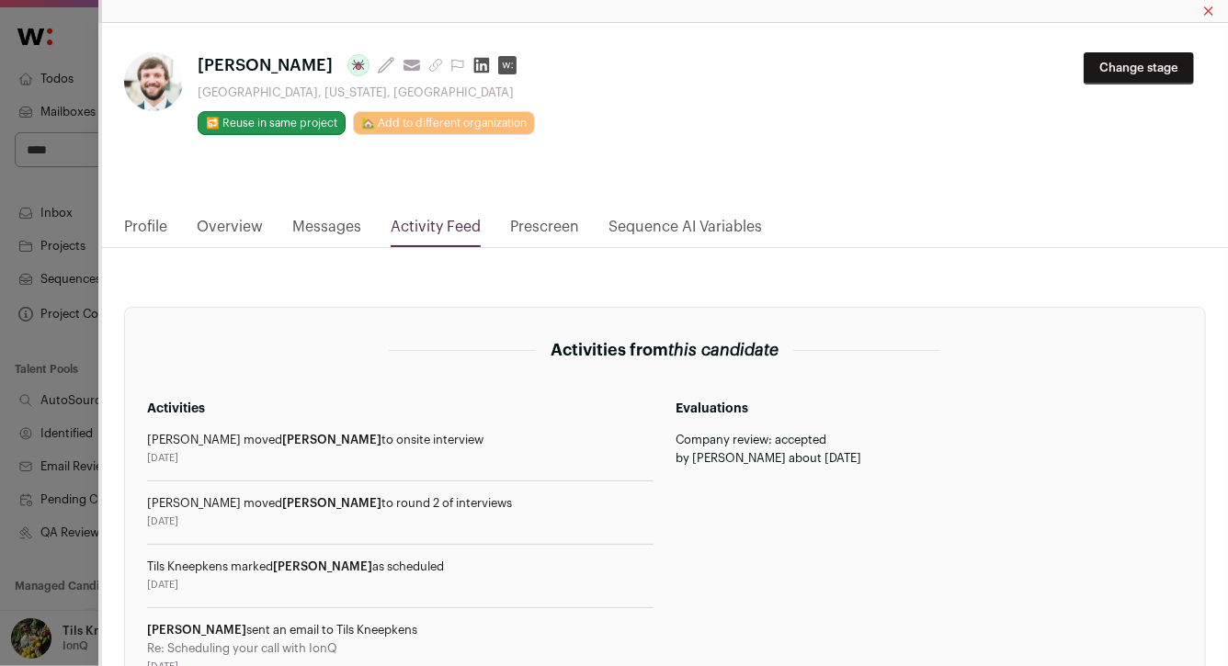
click at [227, 225] on link "Overview" at bounding box center [230, 231] width 66 height 31
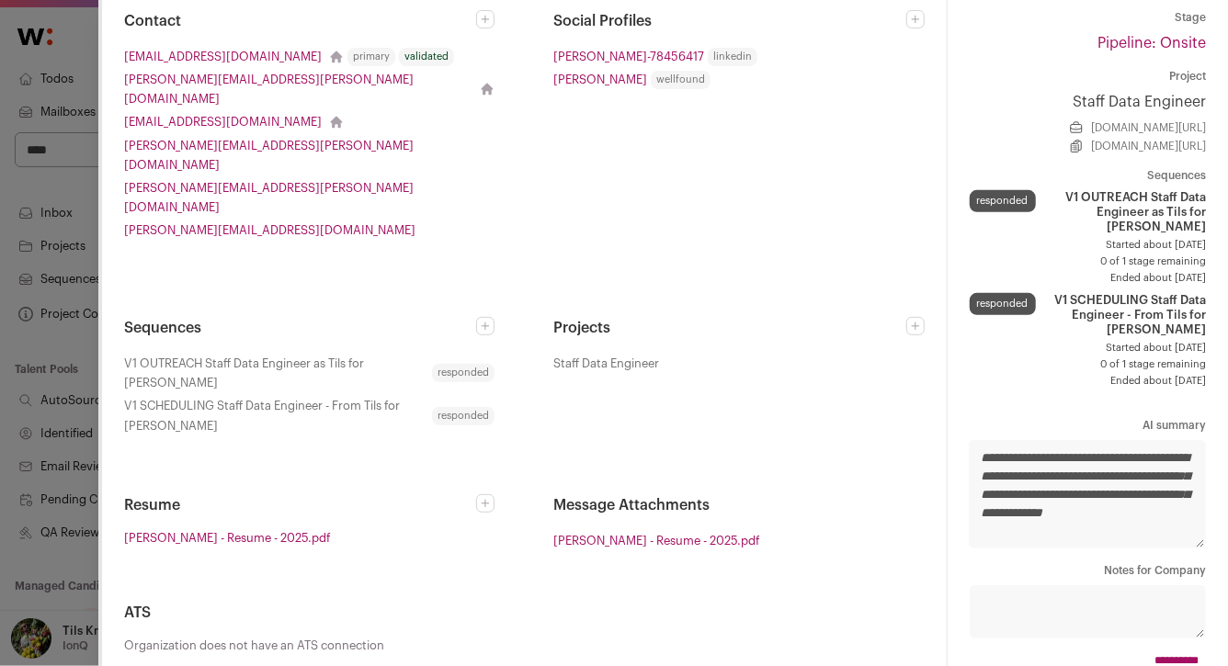
scroll to position [64, 0]
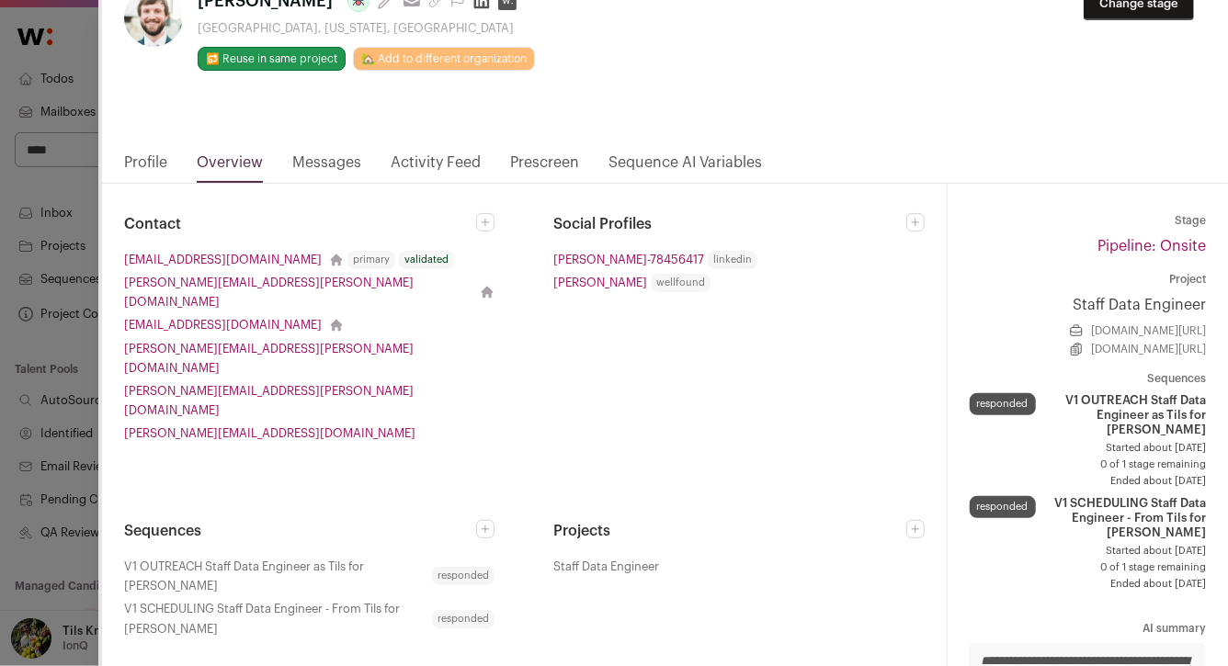
click at [159, 156] on link "Profile" at bounding box center [145, 167] width 43 height 31
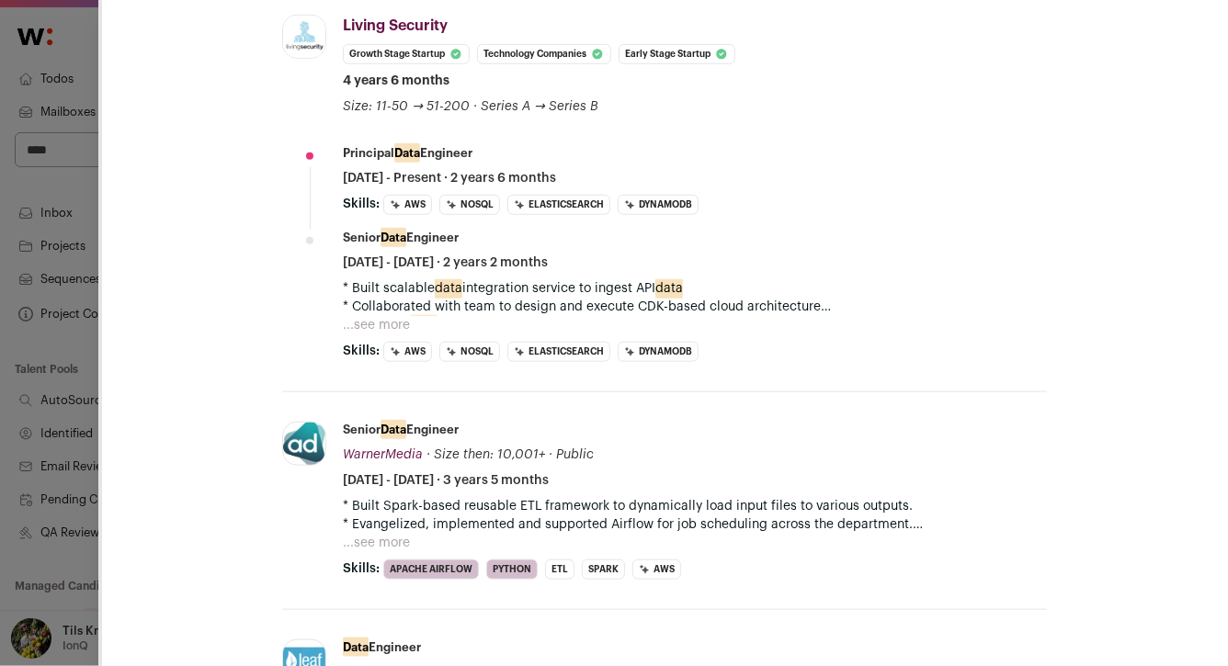
scroll to position [726, 0]
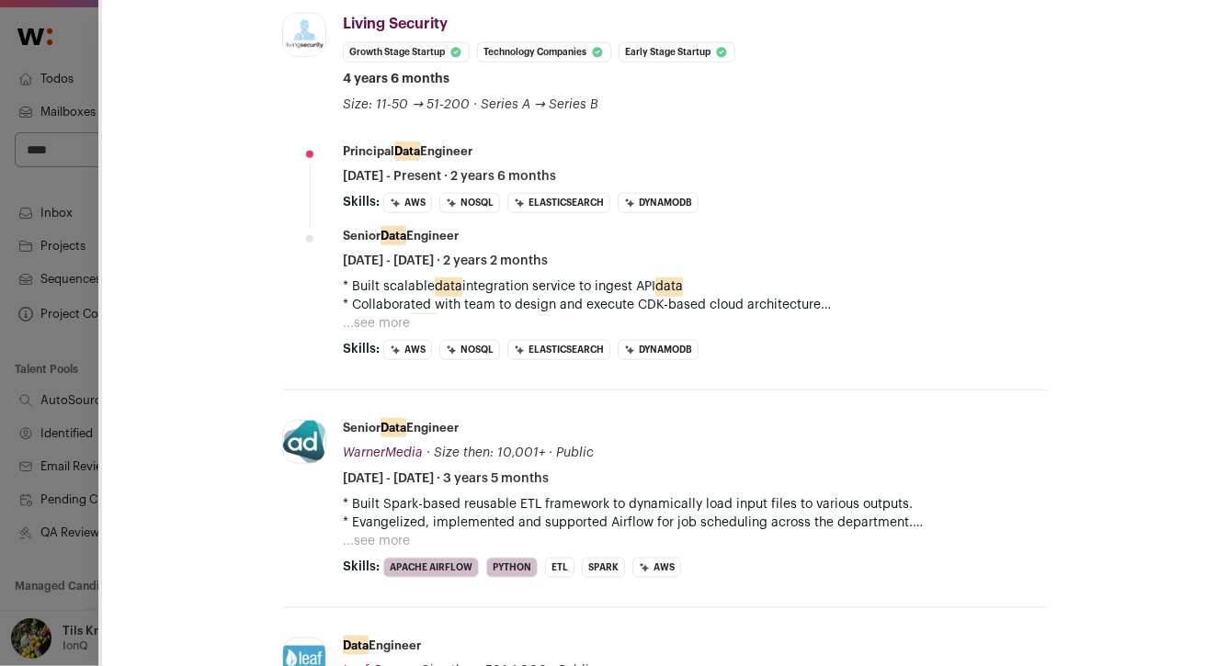
click at [380, 317] on button "...see more" at bounding box center [376, 323] width 67 height 18
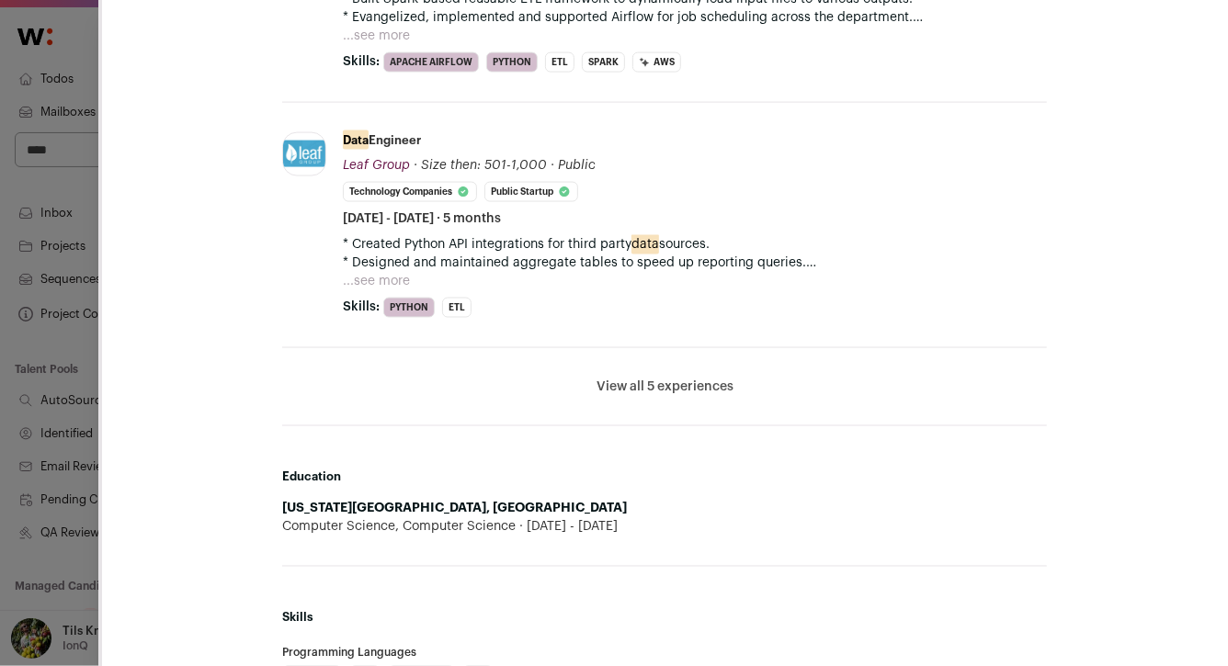
scroll to position [1277, 0]
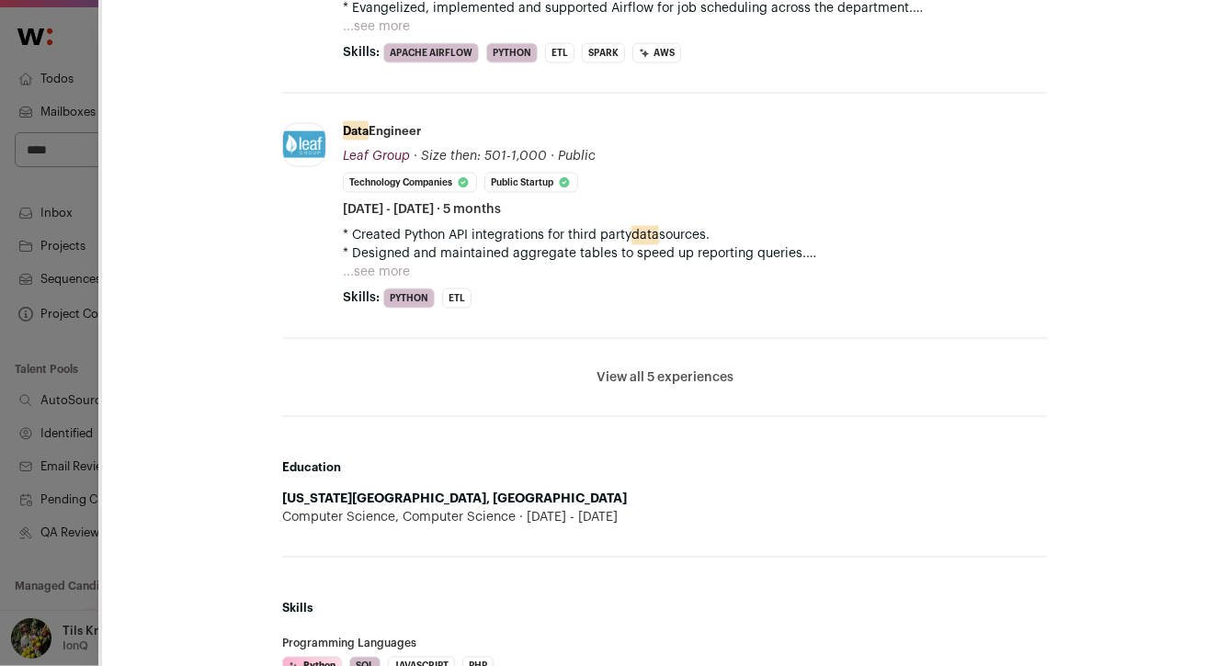
click at [620, 369] on button "View all 5 experiences" at bounding box center [664, 378] width 137 height 18
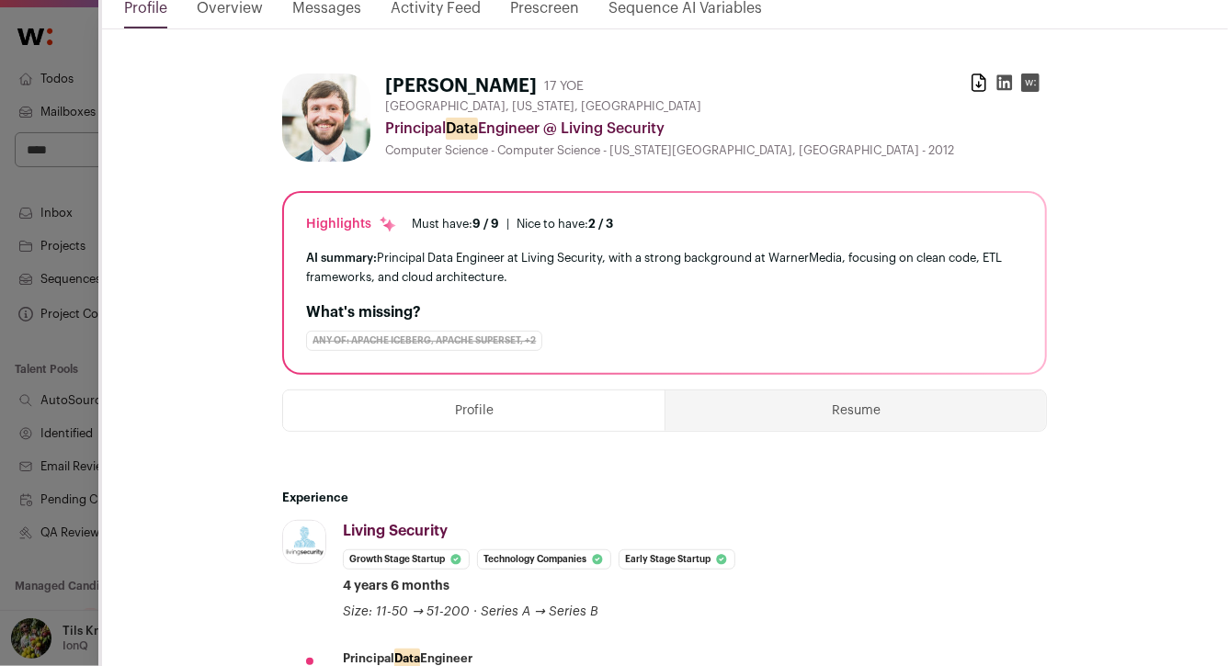
scroll to position [0, 0]
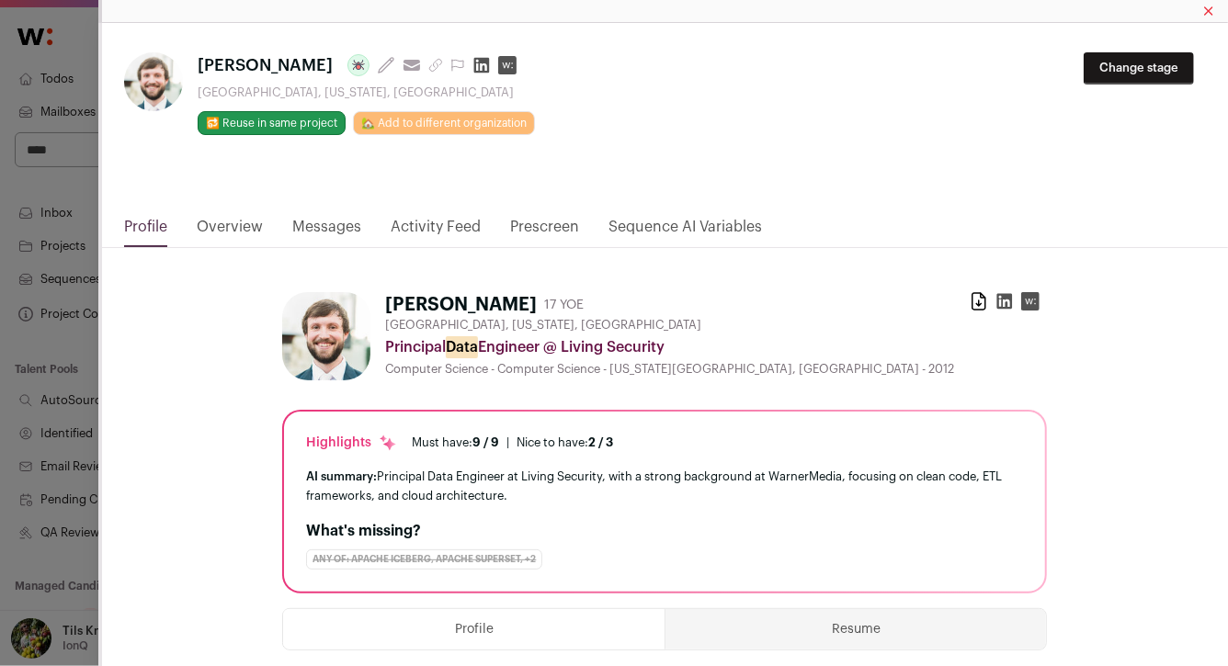
click at [45, 315] on div "**********" at bounding box center [614, 333] width 1228 height 666
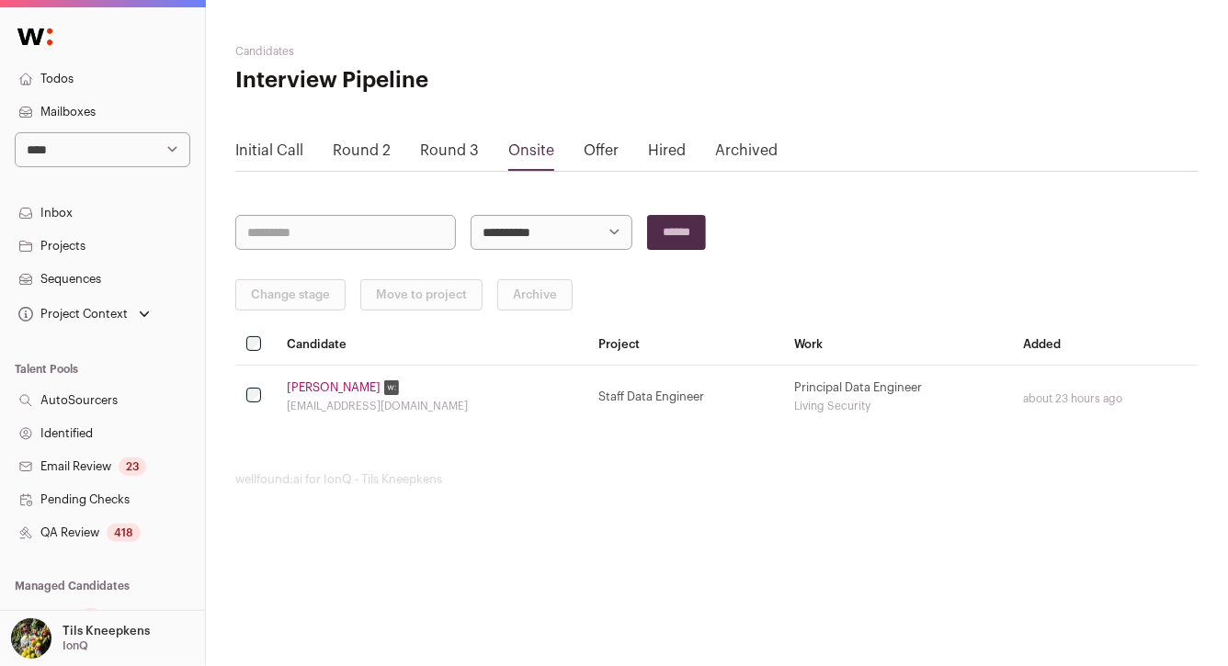
click at [145, 150] on select "**********" at bounding box center [103, 149] width 176 height 35
